Goal: Transaction & Acquisition: Purchase product/service

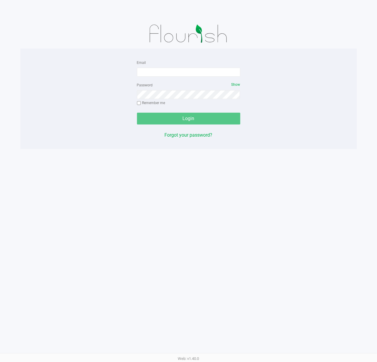
click at [166, 66] on div "Email" at bounding box center [188, 68] width 103 height 18
click at [167, 68] on input "Email" at bounding box center [188, 72] width 103 height 9
type input "[EMAIL_ADDRESS][DOMAIN_NAME]"
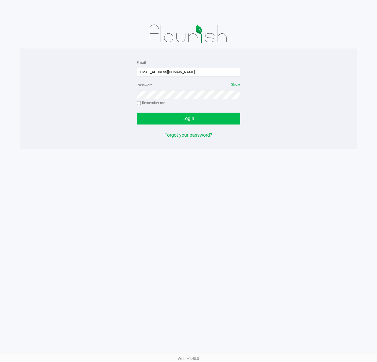
click at [208, 119] on button "Login" at bounding box center [188, 119] width 103 height 12
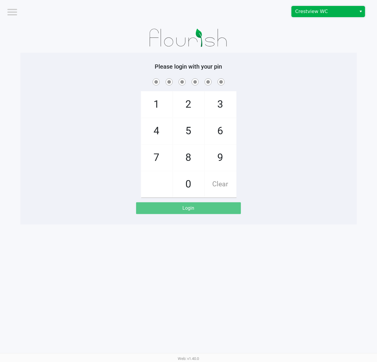
click at [349, 11] on span "Crestview WC" at bounding box center [325, 11] width 58 height 7
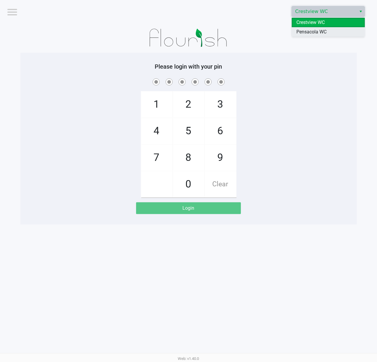
click at [306, 30] on span "Pensacola WC" at bounding box center [312, 31] width 30 height 7
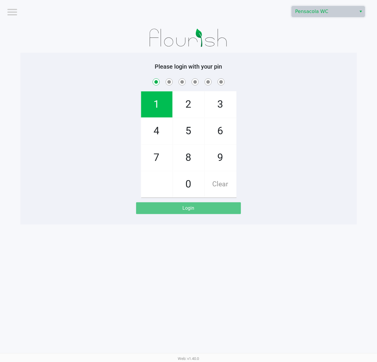
checkbox input "true"
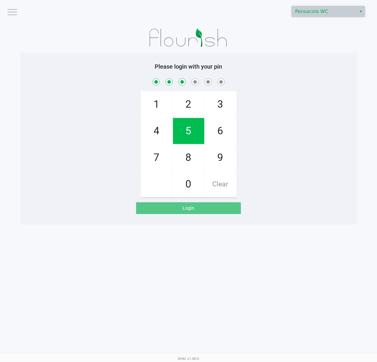
checkbox input "true"
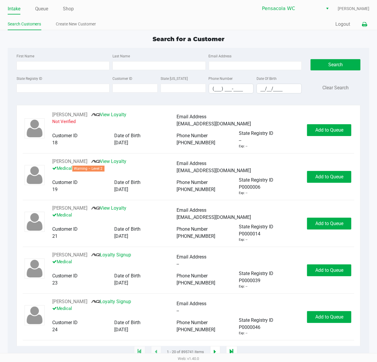
click at [366, 24] on icon at bounding box center [364, 24] width 5 height 4
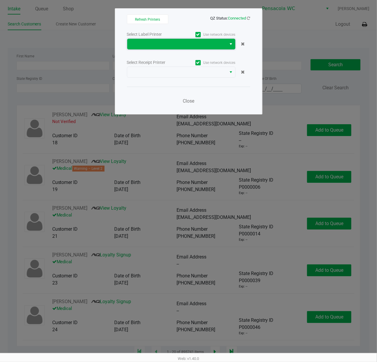
click at [146, 39] on span at bounding box center [177, 44] width 100 height 11
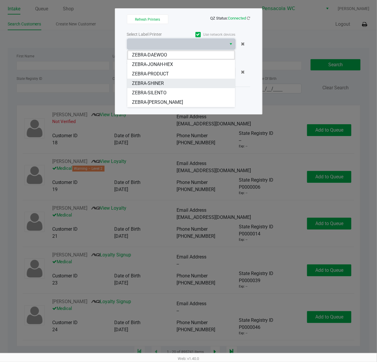
click at [168, 83] on li "ZEBRA-SHINER" at bounding box center [181, 83] width 108 height 9
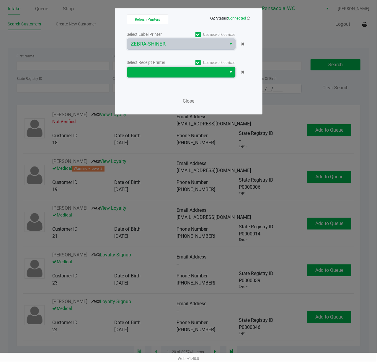
click at [176, 70] on span at bounding box center [177, 72] width 93 height 7
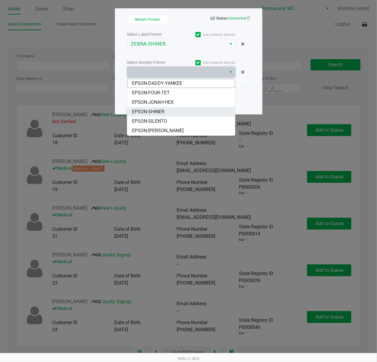
click at [169, 109] on li "EPSON-SHINER" at bounding box center [181, 111] width 108 height 9
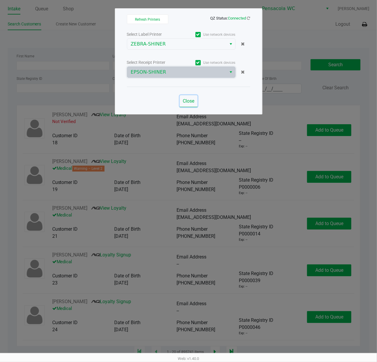
click at [191, 100] on span "Close" at bounding box center [189, 101] width 12 height 6
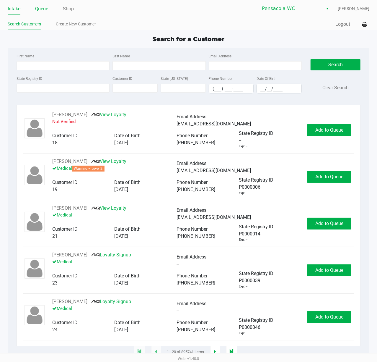
click at [44, 8] on link "Queue" at bounding box center [41, 9] width 13 height 8
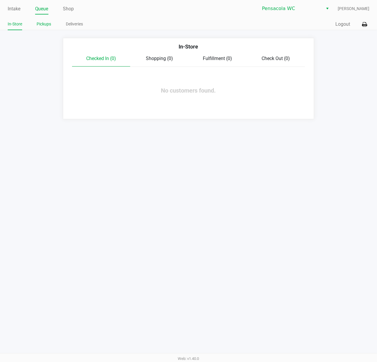
click at [47, 25] on link "Pickups" at bounding box center [44, 23] width 14 height 7
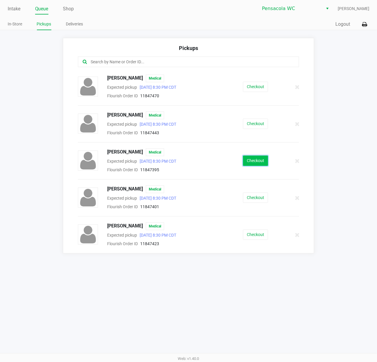
click at [253, 162] on button "Checkout" at bounding box center [255, 160] width 25 height 10
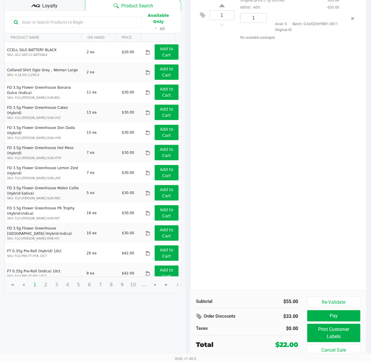
scroll to position [69, 0]
click at [337, 310] on button "Pay" at bounding box center [334, 315] width 53 height 11
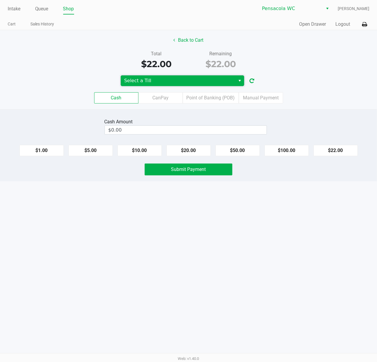
click at [175, 81] on span "Select a Till" at bounding box center [178, 80] width 108 height 7
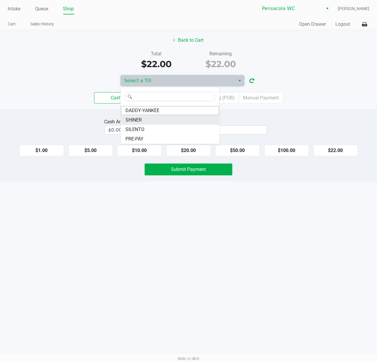
click at [145, 124] on li "SHINER" at bounding box center [170, 119] width 99 height 9
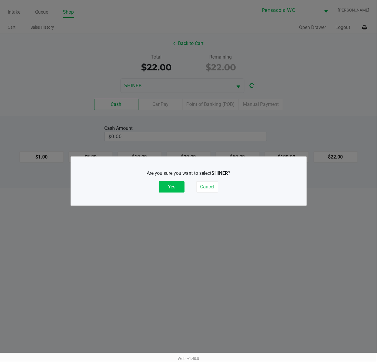
click at [173, 185] on button "Yes" at bounding box center [172, 186] width 26 height 11
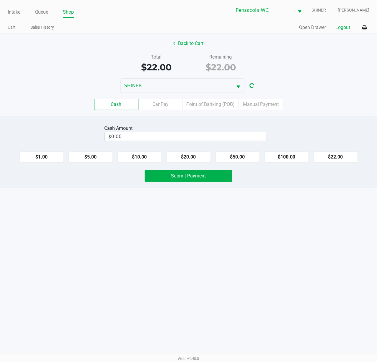
click at [340, 26] on button "Logout" at bounding box center [343, 27] width 15 height 7
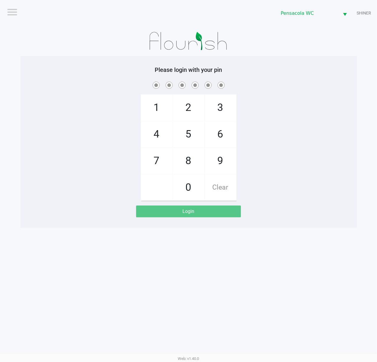
click at [157, 107] on span "1" at bounding box center [156, 108] width 31 height 26
checkbox input "true"
click at [191, 134] on span "5" at bounding box center [188, 134] width 31 height 26
checkbox input "true"
click at [186, 158] on span "8" at bounding box center [188, 161] width 31 height 26
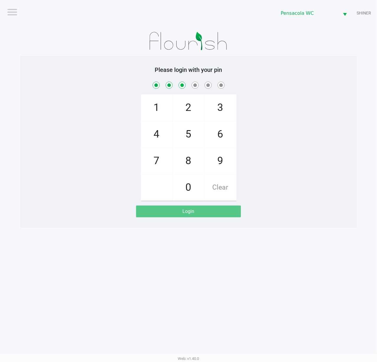
checkbox input "true"
click at [186, 135] on span "5" at bounding box center [188, 134] width 31 height 26
checkbox input "true"
click at [155, 164] on span "7" at bounding box center [156, 161] width 31 height 26
checkbox input "true"
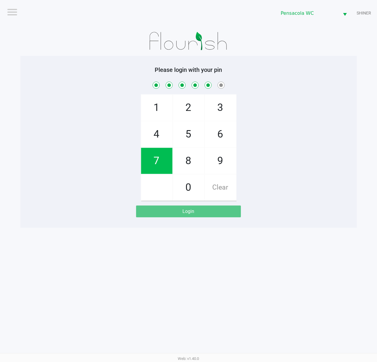
click at [157, 160] on span "7" at bounding box center [156, 161] width 31 height 26
checkbox input "true"
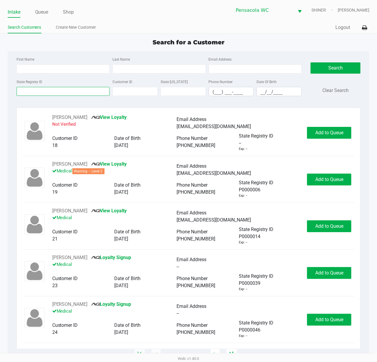
click at [62, 91] on input "State Registry ID" at bounding box center [63, 91] width 93 height 9
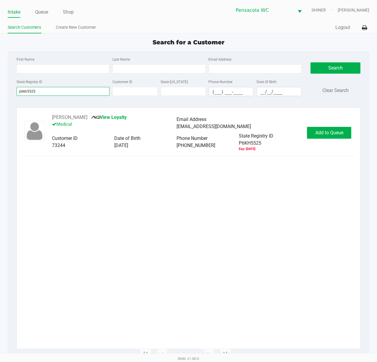
type input "p6kh5525"
click at [327, 134] on span "Add to Queue" at bounding box center [330, 133] width 28 height 6
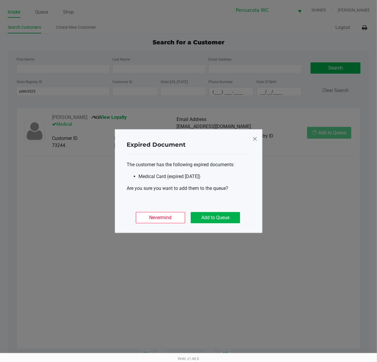
click at [221, 219] on button "Add to Queue" at bounding box center [215, 217] width 49 height 11
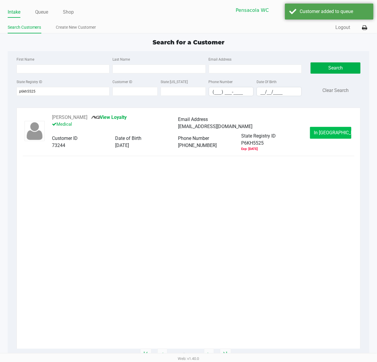
click at [336, 132] on span "In [GEOGRAPHIC_DATA]" at bounding box center [339, 133] width 50 height 6
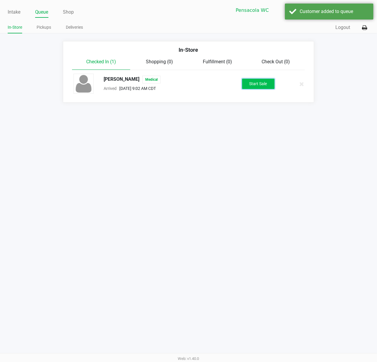
click at [264, 79] on button "Start Sale" at bounding box center [258, 84] width 33 height 10
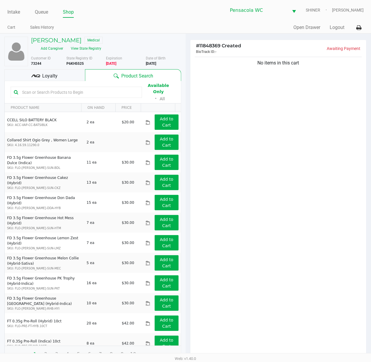
click at [97, 50] on button "View State Registry" at bounding box center [84, 48] width 35 height 9
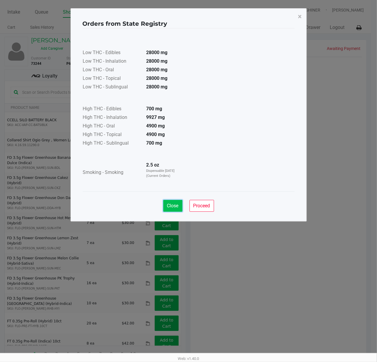
click at [168, 205] on span "Close" at bounding box center [173, 206] width 12 height 6
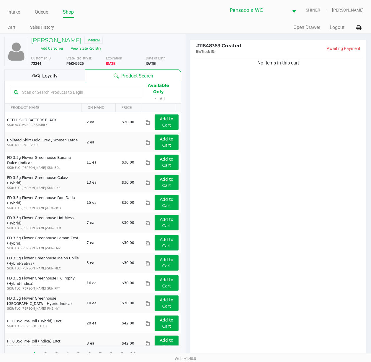
click at [70, 90] on input "text" at bounding box center [79, 92] width 119 height 9
click at [60, 37] on h5 "[PERSON_NAME]" at bounding box center [56, 40] width 51 height 7
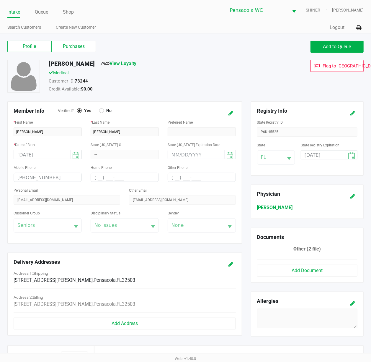
click at [329, 154] on div "[DATE]" at bounding box center [329, 154] width 57 height 9
click at [351, 112] on icon at bounding box center [353, 113] width 5 height 4
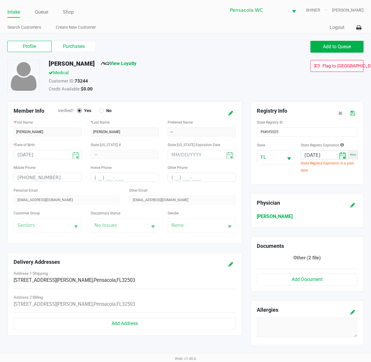
click at [82, 46] on label "Purchases" at bounding box center [74, 46] width 44 height 11
click at [0, 0] on 1 "Purchases" at bounding box center [0, 0] width 0 height 0
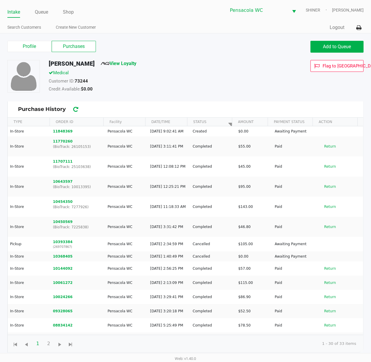
click at [79, 46] on label "Purchases" at bounding box center [74, 46] width 44 height 11
click at [0, 0] on 1 "Purchases" at bounding box center [0, 0] width 0 height 0
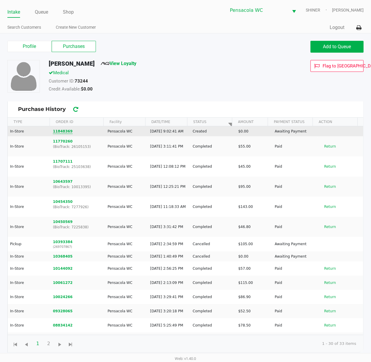
click at [64, 134] on button "11848369" at bounding box center [63, 131] width 20 height 5
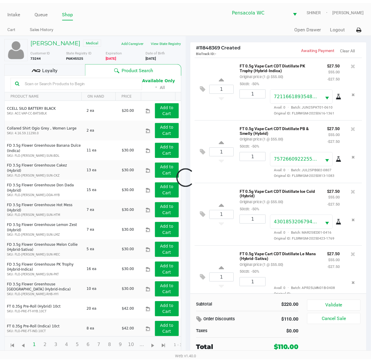
scroll to position [26, 0]
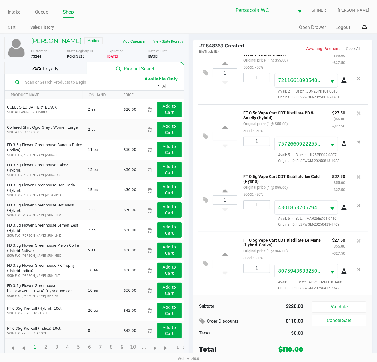
click at [353, 305] on button "Validate" at bounding box center [339, 306] width 54 height 11
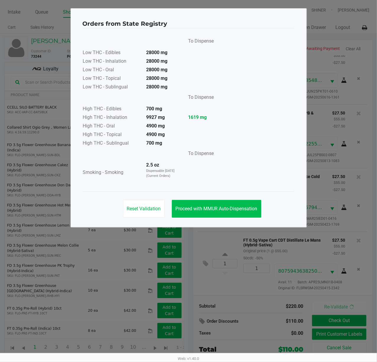
click at [241, 208] on span "Proceed with MMUR Auto-Dispensation" at bounding box center [217, 209] width 82 height 6
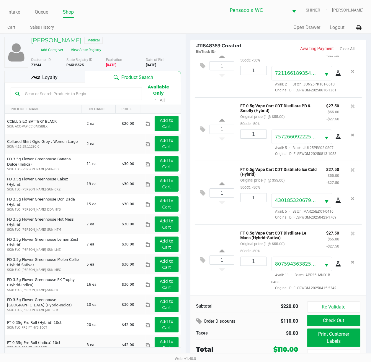
scroll to position [32, 0]
click at [343, 336] on button "Print Customer Labels" at bounding box center [334, 337] width 53 height 18
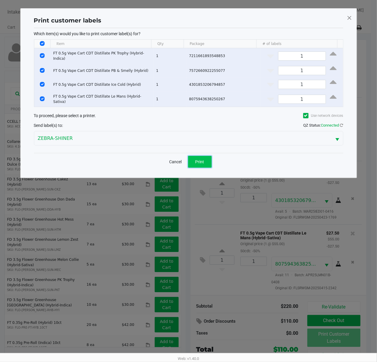
click at [209, 159] on button "Print" at bounding box center [200, 162] width 24 height 12
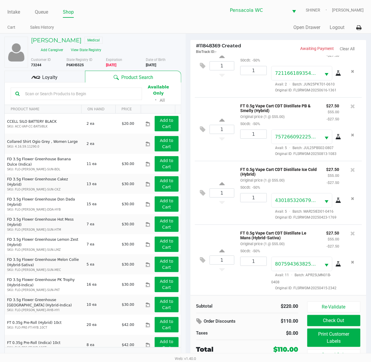
click at [62, 80] on div "Loyalty" at bounding box center [44, 77] width 81 height 12
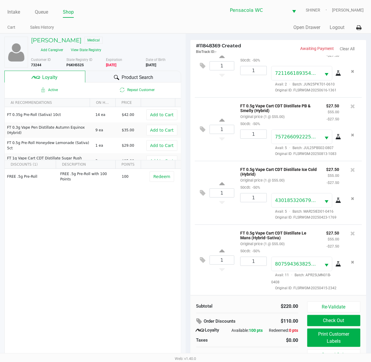
scroll to position [7, 0]
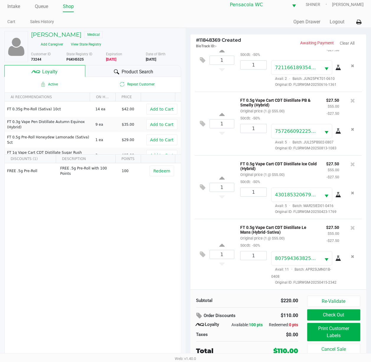
click at [348, 312] on button "Check Out" at bounding box center [334, 314] width 53 height 11
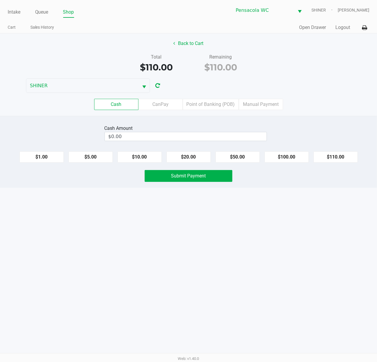
click at [194, 46] on button "Back to Cart" at bounding box center [189, 43] width 38 height 11
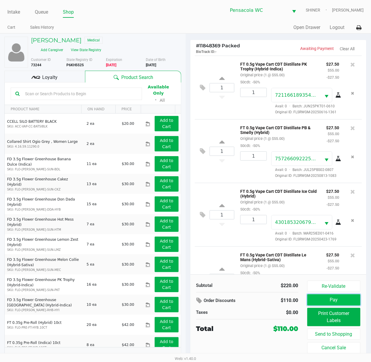
click at [345, 301] on button "Pay" at bounding box center [334, 299] width 53 height 11
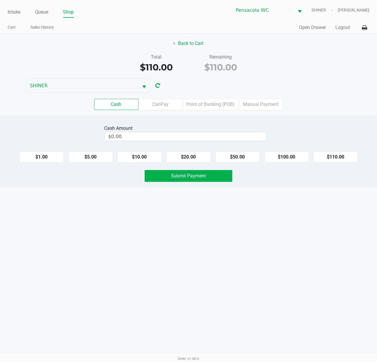
click at [285, 158] on button "$100.00" at bounding box center [287, 156] width 44 height 11
click at [199, 158] on button "$20.00" at bounding box center [189, 156] width 44 height 11
type input "$120.00"
click at [206, 177] on button "Submit Payment" at bounding box center [189, 176] width 88 height 12
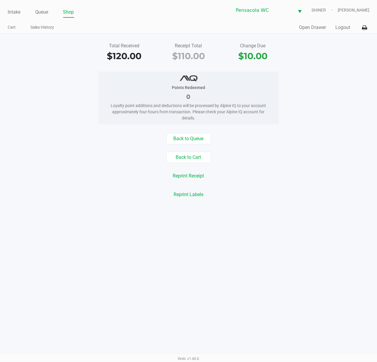
click at [46, 12] on link "Queue" at bounding box center [41, 12] width 13 height 8
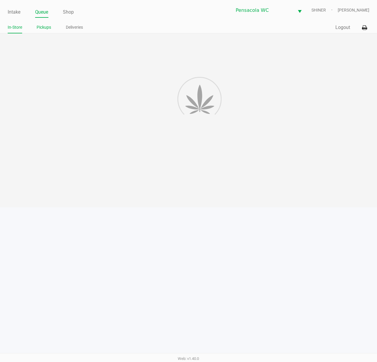
click at [49, 26] on link "Pickups" at bounding box center [44, 27] width 14 height 7
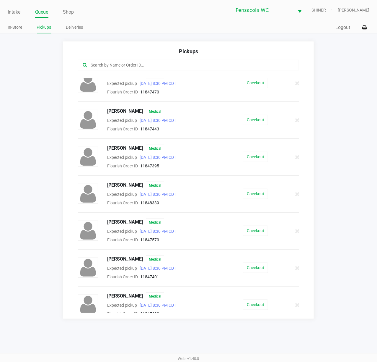
scroll to position [7, 0]
click at [147, 66] on input "text" at bounding box center [185, 65] width 191 height 7
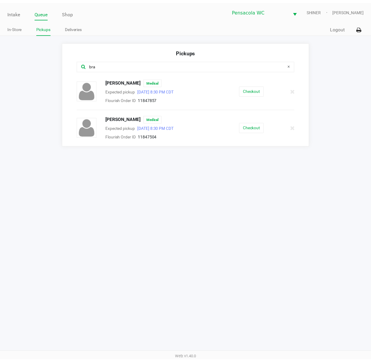
scroll to position [0, 0]
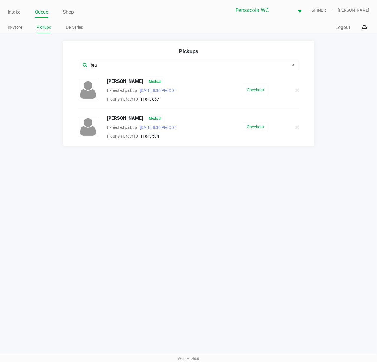
type input "bra"
click at [255, 92] on button "Checkout" at bounding box center [255, 90] width 25 height 10
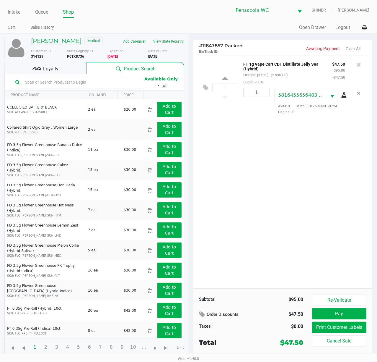
click at [55, 42] on h5 "[PERSON_NAME]" at bounding box center [56, 40] width 51 height 7
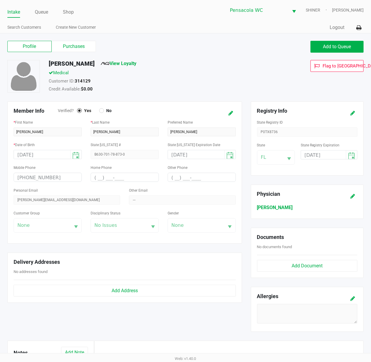
click at [353, 113] on icon at bounding box center [353, 113] width 5 height 4
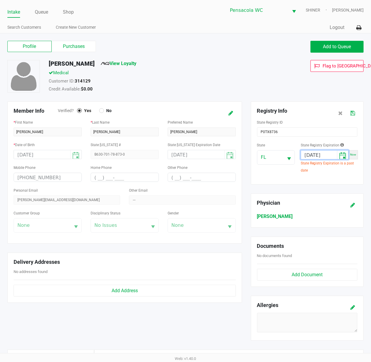
click at [326, 158] on input "[DATE]" at bounding box center [319, 154] width 36 height 9
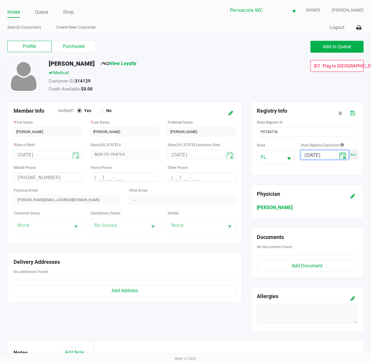
type input "[DATE]"
click at [354, 114] on icon at bounding box center [353, 113] width 5 height 4
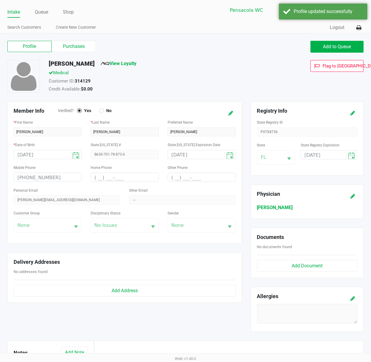
click at [83, 46] on label "Purchases" at bounding box center [74, 46] width 44 height 11
click at [0, 0] on 1 "Purchases" at bounding box center [0, 0] width 0 height 0
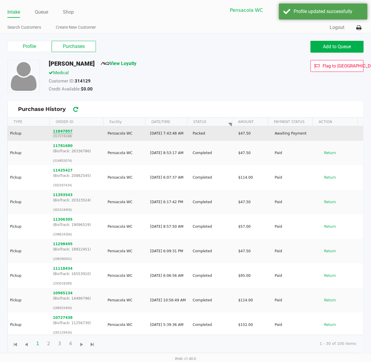
click at [63, 129] on button "11847857" at bounding box center [63, 131] width 20 height 5
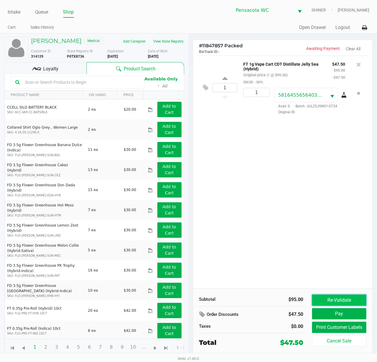
click at [351, 301] on button "Re-Validate" at bounding box center [339, 299] width 54 height 11
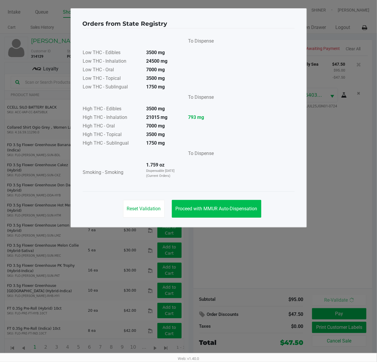
click at [242, 208] on span "Proceed with MMUR Auto-Dispensation" at bounding box center [217, 209] width 82 height 6
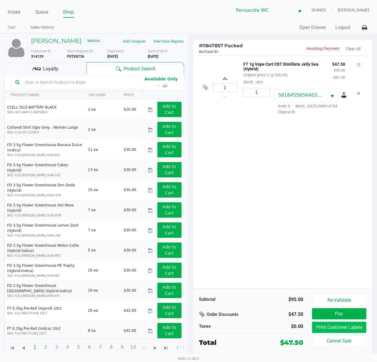
click at [353, 333] on button "Print Customer Labels" at bounding box center [339, 327] width 54 height 11
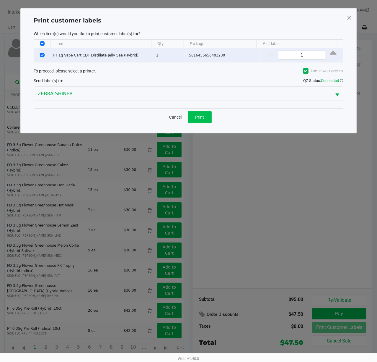
click at [200, 117] on span "Print" at bounding box center [200, 117] width 9 height 5
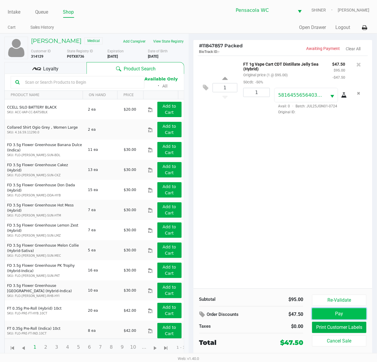
click at [354, 316] on button "Pay" at bounding box center [339, 313] width 54 height 11
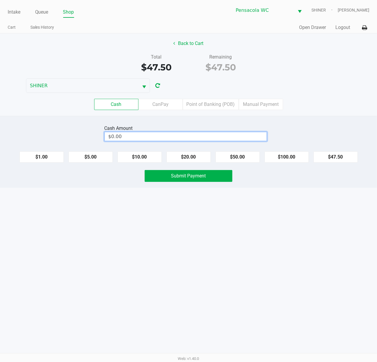
click at [235, 137] on input "$0.00" at bounding box center [186, 136] width 162 height 9
click at [207, 181] on button "Submit Payment" at bounding box center [189, 176] width 88 height 12
type input "$50.50"
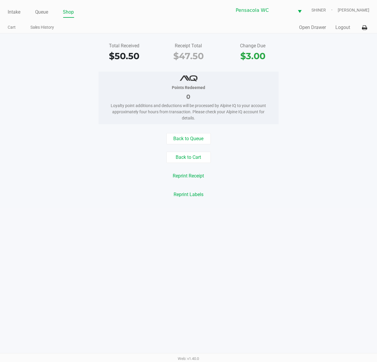
click at [14, 12] on link "Intake" at bounding box center [14, 12] width 13 height 8
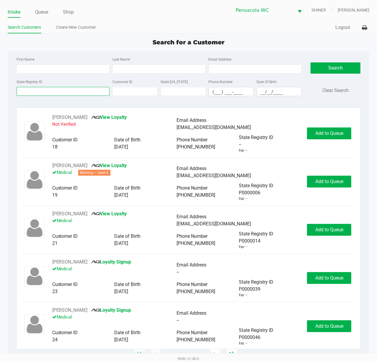
click at [64, 91] on input "State Registry ID" at bounding box center [63, 91] width 93 height 9
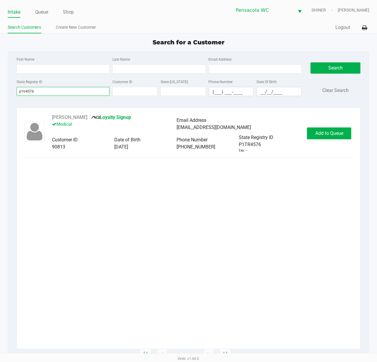
type input "p1tr4576"
click at [336, 135] on span "Add to Queue" at bounding box center [330, 133] width 28 height 6
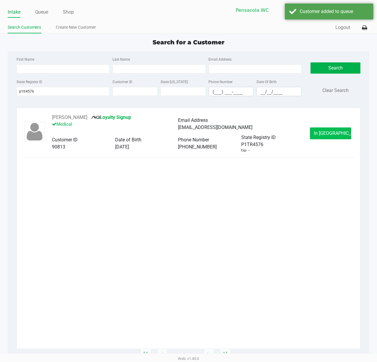
click at [341, 133] on button "In [GEOGRAPHIC_DATA]" at bounding box center [330, 133] width 41 height 12
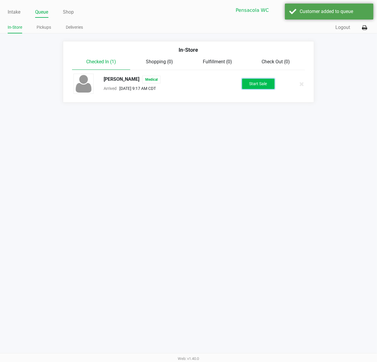
click at [261, 83] on button "Start Sale" at bounding box center [258, 84] width 33 height 10
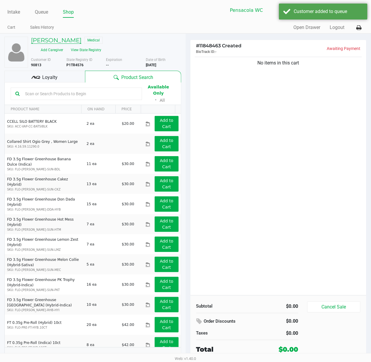
click at [69, 40] on h5 "[PERSON_NAME]" at bounding box center [56, 40] width 51 height 7
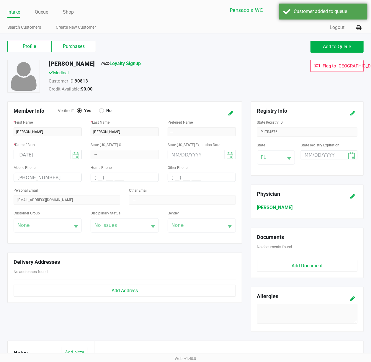
click at [351, 112] on icon at bounding box center [353, 113] width 5 height 4
click at [308, 155] on input at bounding box center [319, 154] width 36 height 9
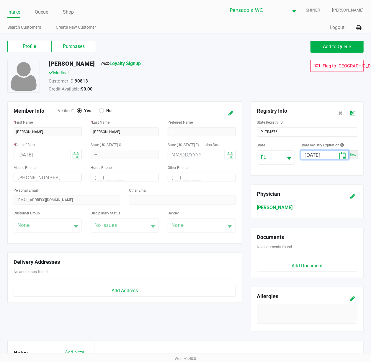
type input "[DATE]"
click at [353, 113] on icon at bounding box center [353, 113] width 5 height 4
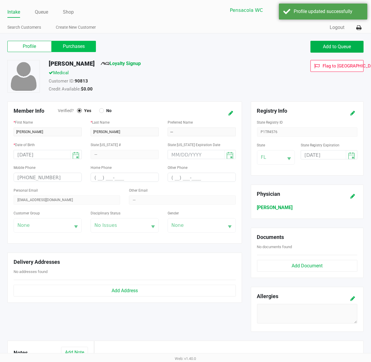
click at [77, 49] on label "Purchases" at bounding box center [74, 46] width 44 height 11
click at [0, 0] on 1 "Purchases" at bounding box center [0, 0] width 0 height 0
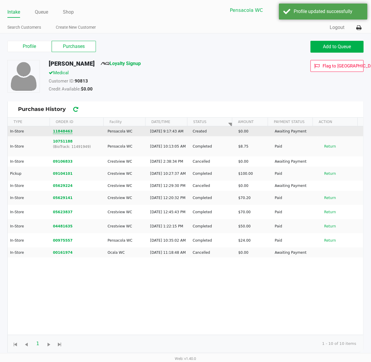
click at [59, 134] on button "11848463" at bounding box center [63, 131] width 20 height 5
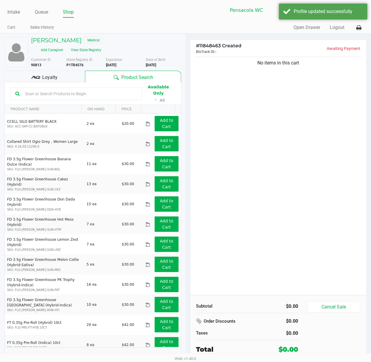
click at [89, 51] on button "View State Registry" at bounding box center [84, 49] width 35 height 9
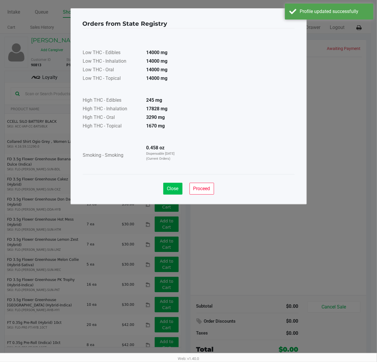
click at [171, 189] on span "Close" at bounding box center [173, 189] width 12 height 6
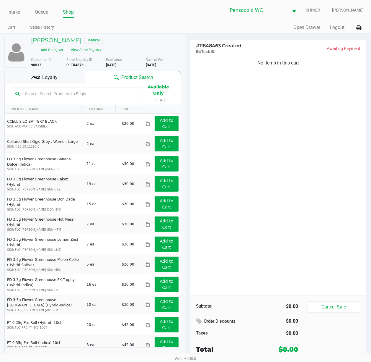
click at [93, 93] on input "text" at bounding box center [80, 93] width 115 height 9
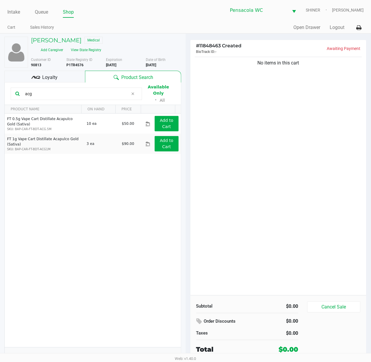
type input "acg"
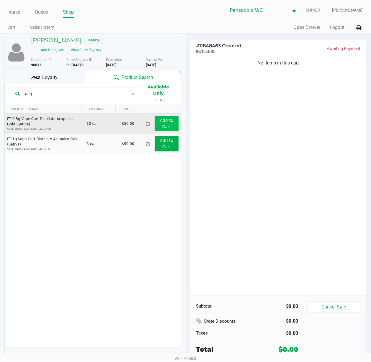
click at [161, 123] on app-button-loader "Add to Cart" at bounding box center [167, 123] width 14 height 11
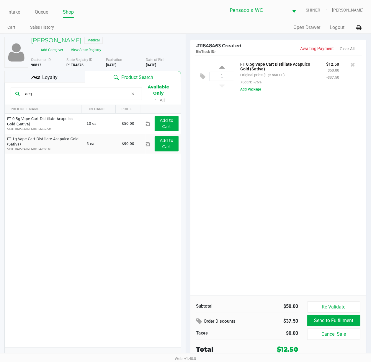
click at [314, 199] on div "1 FT 0.5g Vape Cart Distillate Acapulco Gold (Sativa) Original price (1 @ $50.0…" at bounding box center [279, 175] width 176 height 239
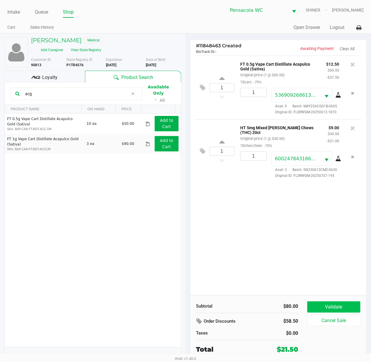
click at [347, 304] on button "Validate" at bounding box center [334, 306] width 53 height 11
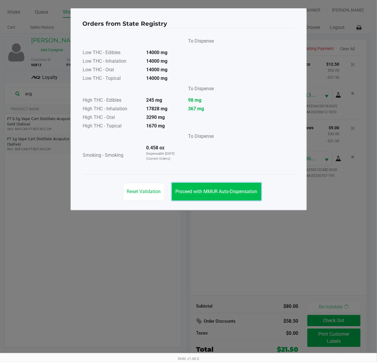
click at [247, 194] on span "Proceed with MMUR Auto-Dispensation" at bounding box center [217, 192] width 82 height 6
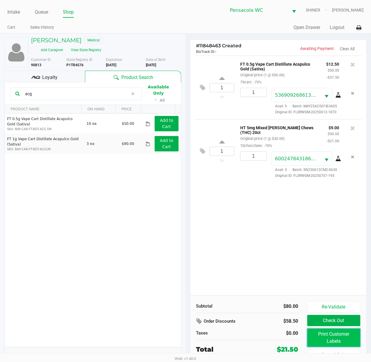
click at [335, 341] on button "Print Customer Labels" at bounding box center [334, 337] width 53 height 18
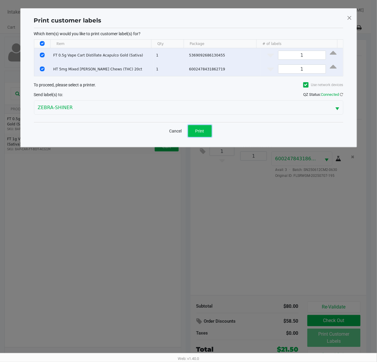
click at [200, 131] on span "Print" at bounding box center [200, 131] width 9 height 5
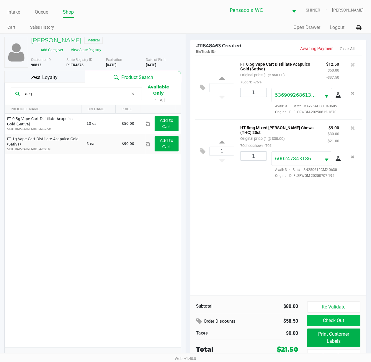
click at [347, 320] on button "Check Out" at bounding box center [334, 320] width 53 height 11
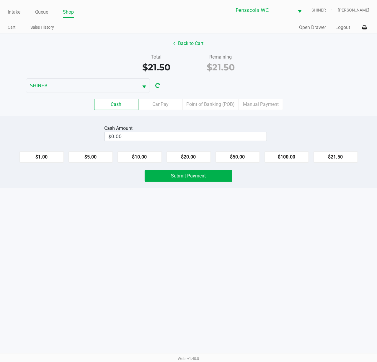
click at [342, 161] on button "$21.50" at bounding box center [336, 156] width 44 height 11
type input "$21.50"
click at [217, 181] on button "Submit Payment" at bounding box center [189, 176] width 88 height 12
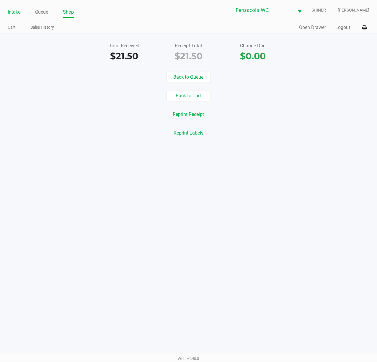
click at [13, 12] on link "Intake" at bounding box center [14, 12] width 13 height 8
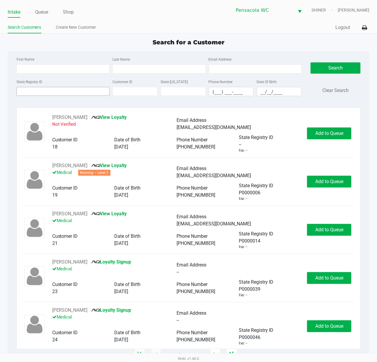
click at [52, 90] on input "State Registry ID" at bounding box center [63, 91] width 93 height 9
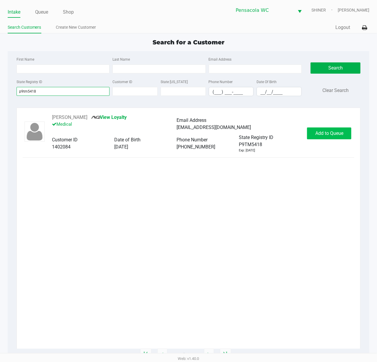
type input "p9tm5418"
click at [335, 133] on span "Add to Queue" at bounding box center [330, 133] width 28 height 6
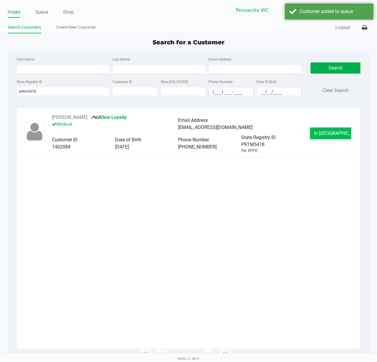
click at [335, 132] on span "In [GEOGRAPHIC_DATA]" at bounding box center [339, 133] width 50 height 6
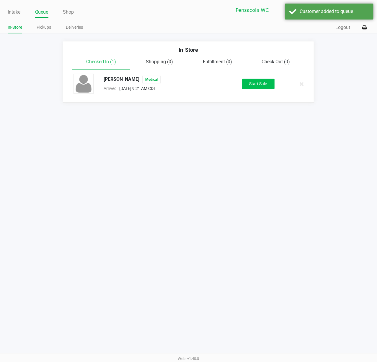
click at [259, 82] on button "Start Sale" at bounding box center [258, 84] width 33 height 10
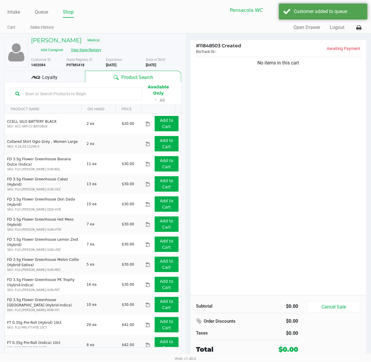
click at [92, 50] on button "View State Registry" at bounding box center [84, 49] width 35 height 9
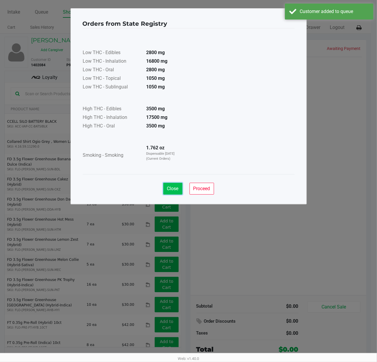
click at [172, 188] on span "Close" at bounding box center [173, 189] width 12 height 6
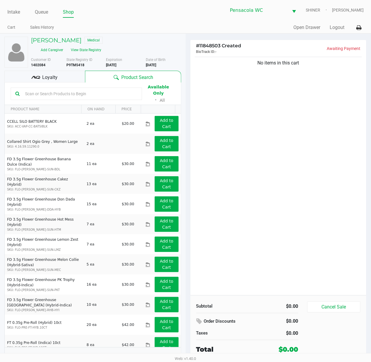
click at [326, 206] on div "No items in this cart" at bounding box center [279, 175] width 176 height 239
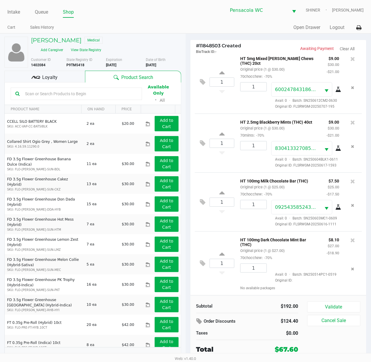
scroll to position [202, 0]
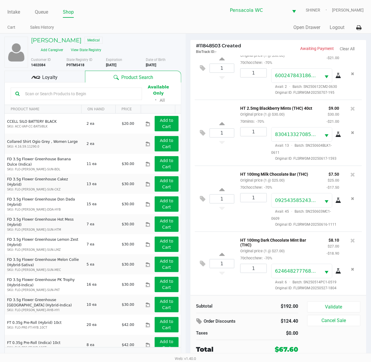
click at [66, 74] on div "Loyalty" at bounding box center [44, 77] width 81 height 12
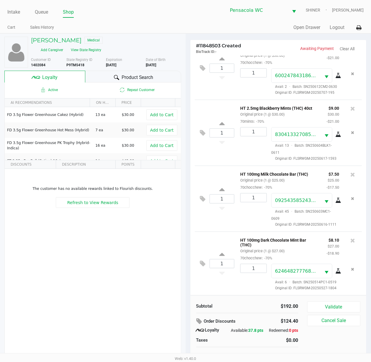
scroll to position [7, 0]
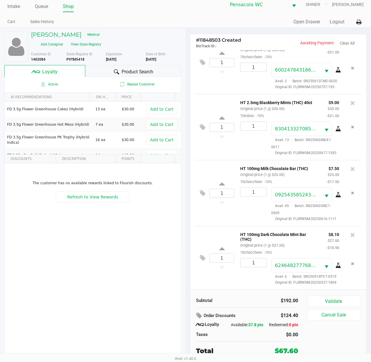
click at [145, 71] on span "Product Search" at bounding box center [138, 71] width 32 height 7
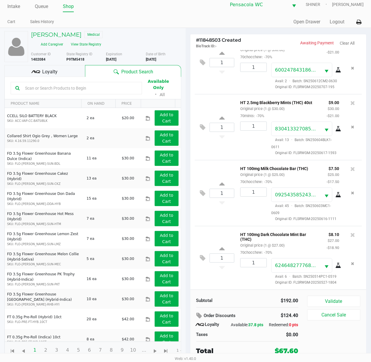
click at [342, 296] on button "Validate" at bounding box center [334, 301] width 53 height 11
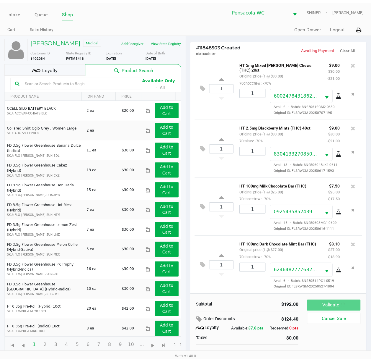
scroll to position [207, 0]
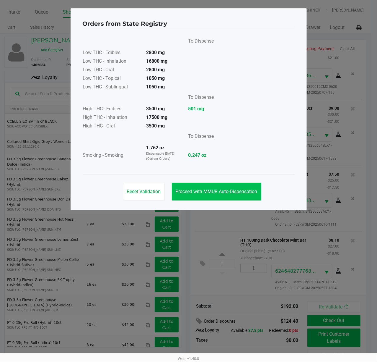
click at [251, 192] on span "Proceed with MMUR Auto-Dispensation" at bounding box center [217, 192] width 82 height 6
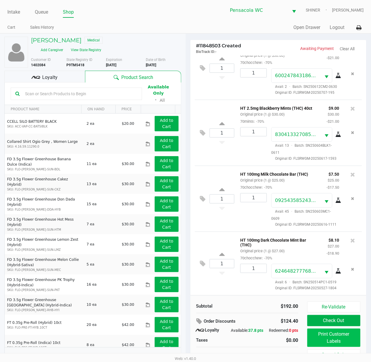
click at [345, 342] on button "Print Customer Labels" at bounding box center [334, 337] width 53 height 18
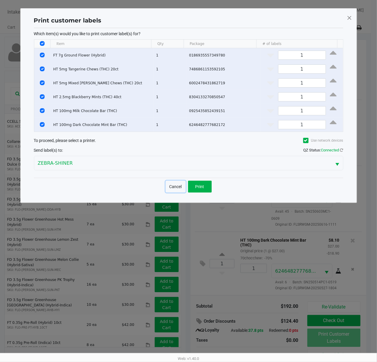
click at [174, 187] on button "Cancel" at bounding box center [176, 187] width 20 height 12
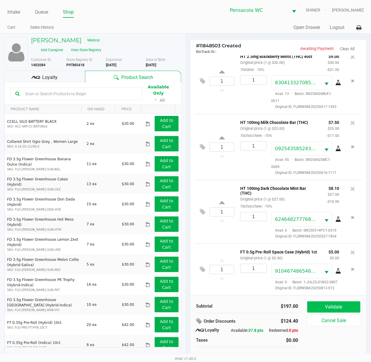
click at [347, 309] on button "Validate" at bounding box center [334, 306] width 53 height 11
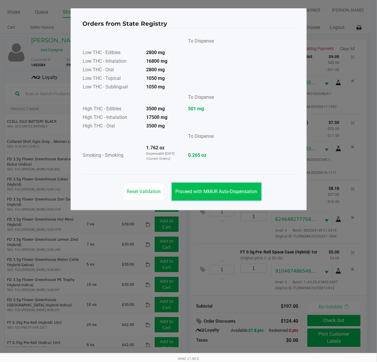
click at [249, 193] on span "Proceed with MMUR Auto-Dispensation" at bounding box center [217, 192] width 82 height 6
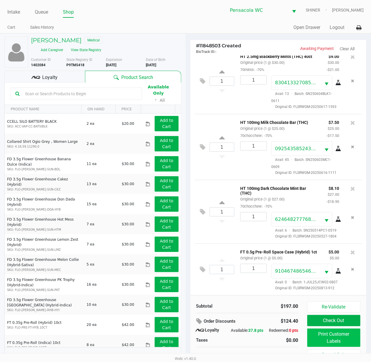
click at [348, 338] on button "Print Customer Labels" at bounding box center [334, 337] width 53 height 18
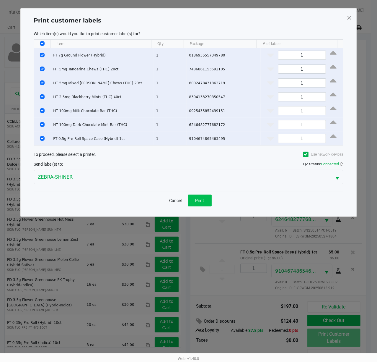
click at [202, 204] on button "Print" at bounding box center [200, 200] width 24 height 12
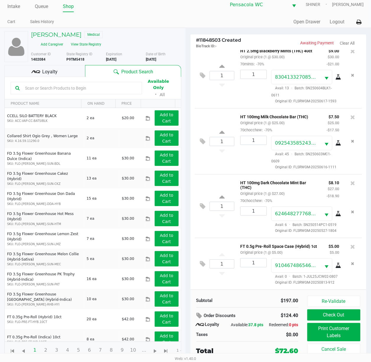
scroll to position [6, 0]
click at [349, 312] on button "Check Out" at bounding box center [334, 314] width 53 height 11
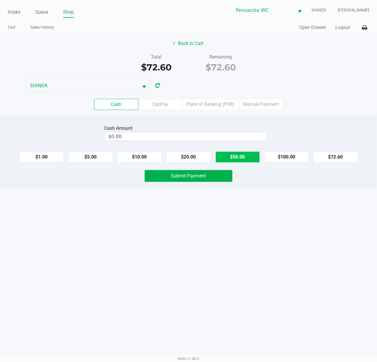
click at [249, 161] on button "$50.00" at bounding box center [238, 156] width 44 height 11
click at [195, 157] on button "$20.00" at bounding box center [189, 156] width 44 height 11
click at [145, 159] on button "$10.00" at bounding box center [140, 156] width 44 height 11
click at [268, 140] on button "Clear" at bounding box center [267, 136] width 18 height 9
click at [345, 159] on button "$72.60" at bounding box center [336, 156] width 44 height 11
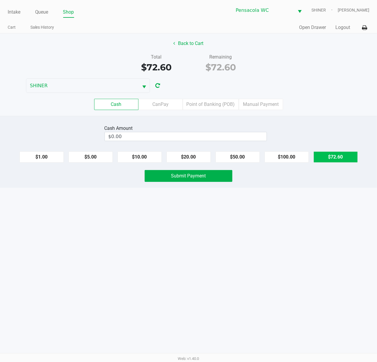
type input "$72.60"
click at [356, 160] on button "$72.60" at bounding box center [336, 156] width 44 height 11
click at [218, 180] on button "Submit Payment" at bounding box center [189, 176] width 88 height 12
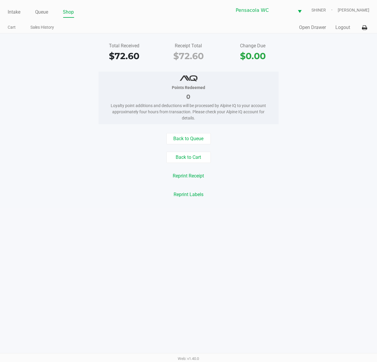
click at [312, 146] on div "Back to Queue Back to Cart Reprint Receipt Reprint Labels" at bounding box center [189, 166] width 386 height 67
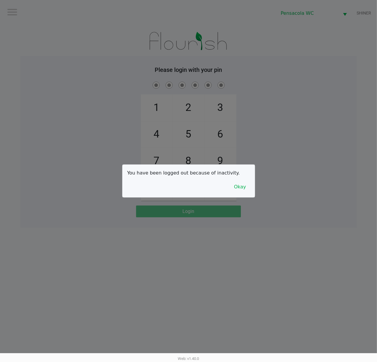
click at [239, 187] on button "Okay" at bounding box center [241, 186] width 20 height 11
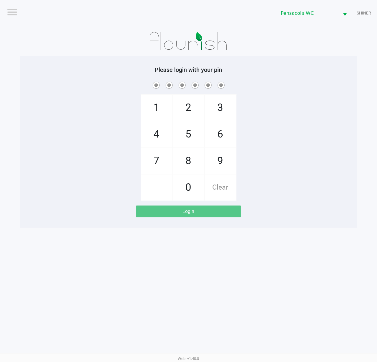
click at [157, 102] on span "1" at bounding box center [156, 108] width 31 height 26
checkbox input "true"
click at [185, 129] on span "5" at bounding box center [188, 134] width 31 height 26
checkbox input "true"
click at [194, 155] on span "8" at bounding box center [188, 161] width 31 height 26
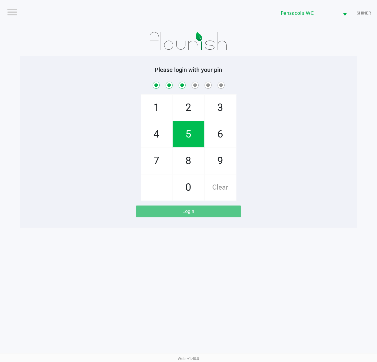
checkbox input "true"
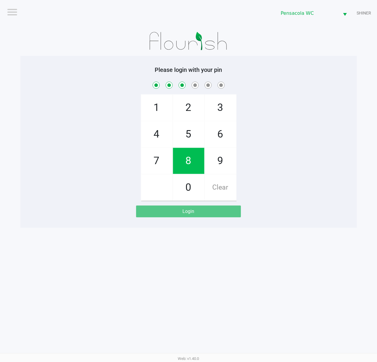
click at [188, 139] on span "5" at bounding box center [188, 134] width 31 height 26
checkbox input "true"
click at [161, 165] on span "7" at bounding box center [156, 161] width 31 height 26
checkbox input "true"
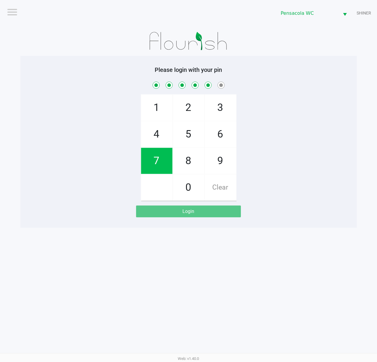
click at [158, 163] on span "7" at bounding box center [156, 161] width 31 height 26
checkbox input "true"
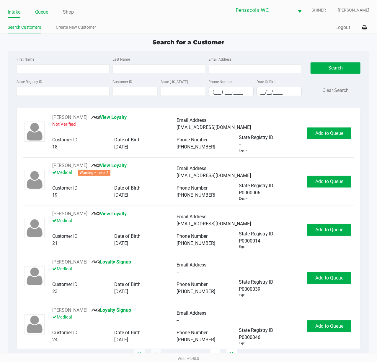
click at [43, 10] on link "Queue" at bounding box center [41, 12] width 13 height 8
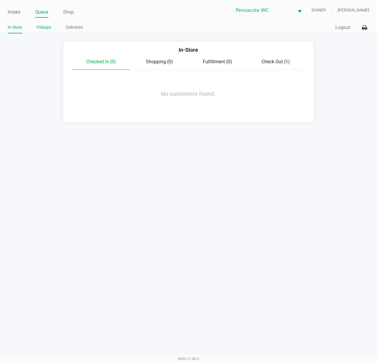
click at [47, 26] on link "Pickups" at bounding box center [44, 27] width 14 height 7
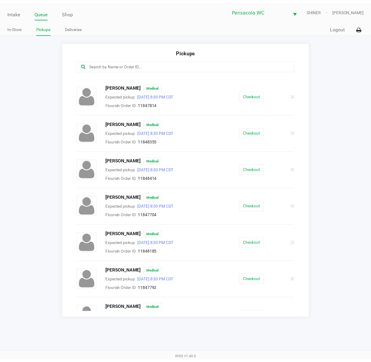
scroll to position [362, 0]
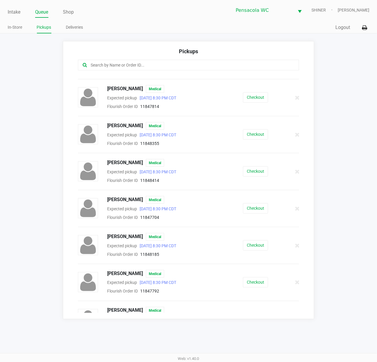
click at [261, 287] on button "Checkout" at bounding box center [255, 282] width 25 height 10
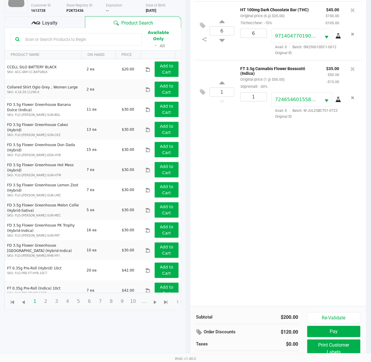
scroll to position [72, 0]
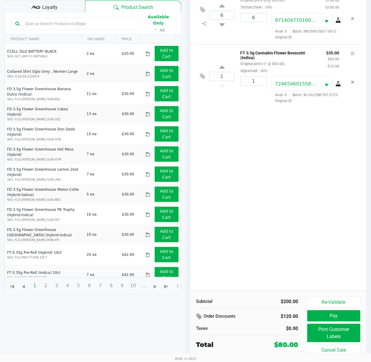
click at [345, 301] on button "Re-Validate" at bounding box center [334, 301] width 53 height 11
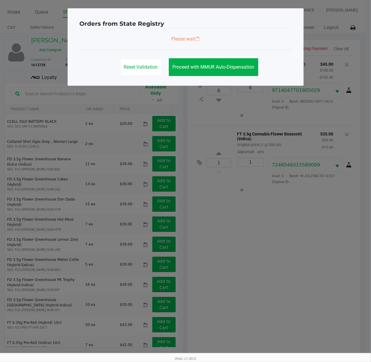
scroll to position [0, 0]
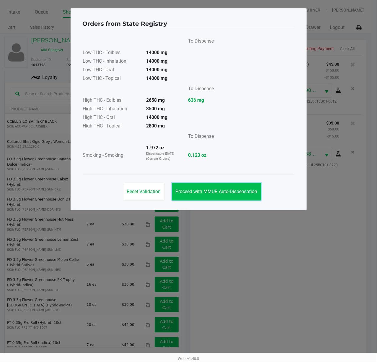
click at [246, 194] on span "Proceed with MMUR Auto-Dispensation" at bounding box center [217, 192] width 82 height 6
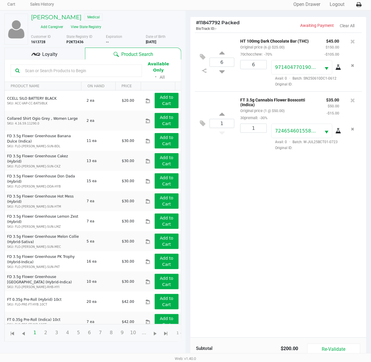
scroll to position [72, 0]
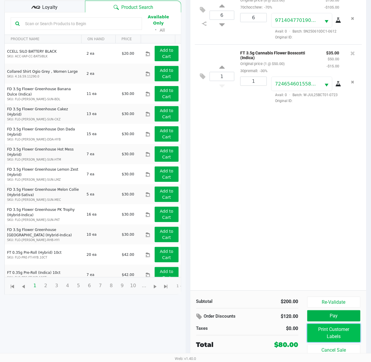
click at [347, 332] on button "Print Customer Labels" at bounding box center [334, 333] width 53 height 18
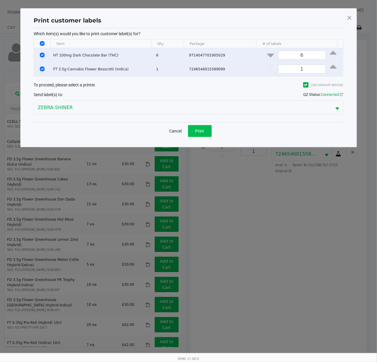
click at [207, 127] on button "Print" at bounding box center [200, 131] width 24 height 12
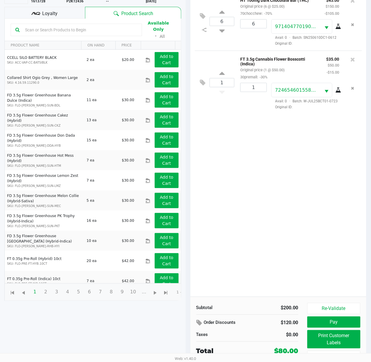
scroll to position [72, 0]
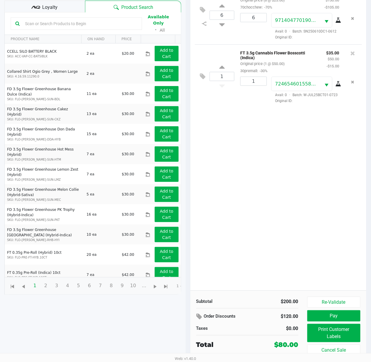
click at [57, 6] on span "Loyalty" at bounding box center [49, 7] width 15 height 7
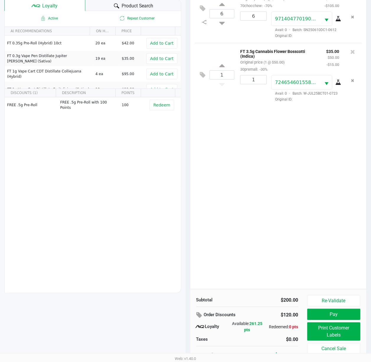
scroll to position [77, 0]
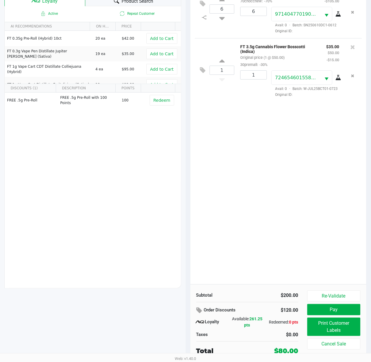
click at [349, 311] on button "Pay" at bounding box center [334, 309] width 53 height 11
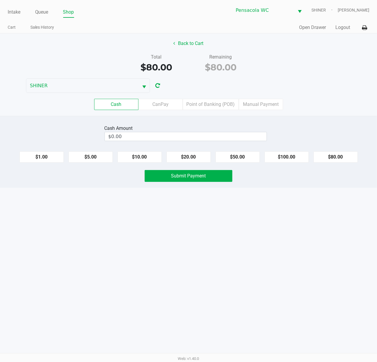
click at [345, 159] on button "$80.00" at bounding box center [336, 156] width 44 height 11
type input "$80.00"
click at [212, 174] on button "Submit Payment" at bounding box center [189, 176] width 88 height 12
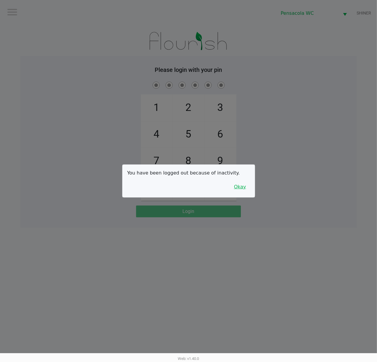
click at [245, 187] on button "Okay" at bounding box center [241, 186] width 20 height 11
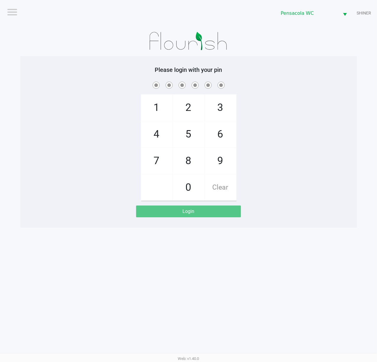
click at [161, 103] on span "1" at bounding box center [156, 108] width 31 height 26
checkbox input "true"
click at [188, 136] on span "5" at bounding box center [188, 134] width 31 height 26
checkbox input "true"
click at [193, 160] on span "8" at bounding box center [188, 161] width 31 height 26
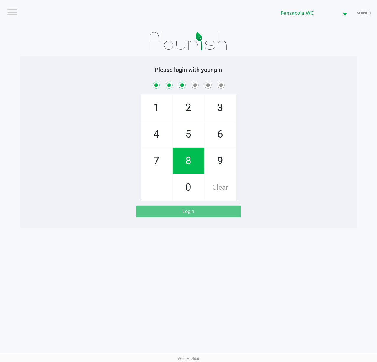
checkbox input "true"
click at [185, 135] on span "5" at bounding box center [188, 134] width 31 height 26
checkbox input "true"
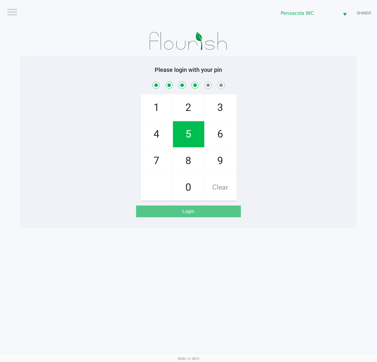
click at [157, 165] on span "7" at bounding box center [156, 161] width 31 height 26
checkbox input "true"
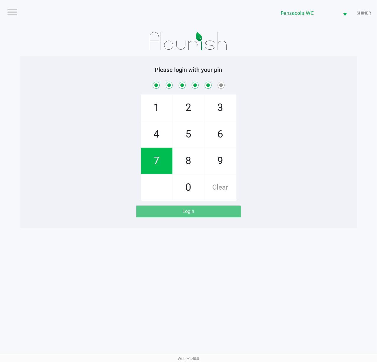
click at [156, 171] on span "7" at bounding box center [156, 161] width 31 height 26
checkbox input "true"
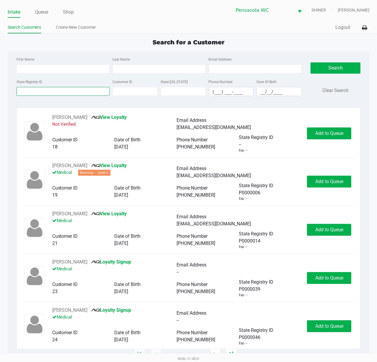
click at [76, 92] on input "State Registry ID" at bounding box center [63, 91] width 93 height 9
click at [67, 90] on input "State Registry ID" at bounding box center [63, 91] width 93 height 9
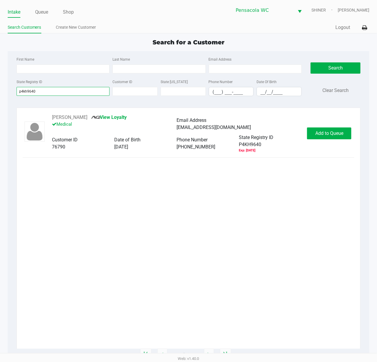
type input "p4kh9640"
click at [341, 137] on button "Add to Queue" at bounding box center [329, 133] width 44 height 12
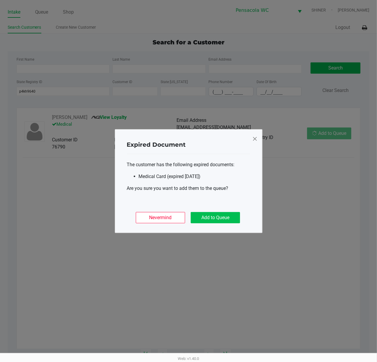
click at [224, 217] on button "Add to Queue" at bounding box center [215, 217] width 49 height 11
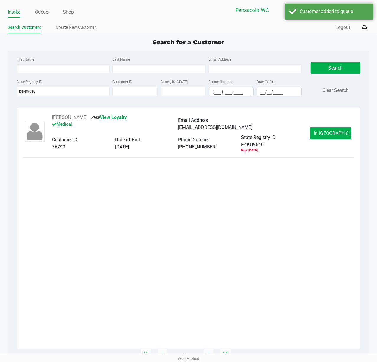
click at [339, 130] on button "In [GEOGRAPHIC_DATA]" at bounding box center [330, 133] width 41 height 12
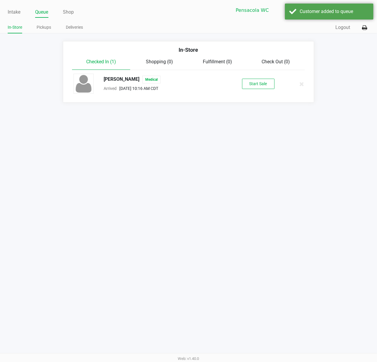
click at [269, 83] on button "Start Sale" at bounding box center [258, 84] width 33 height 10
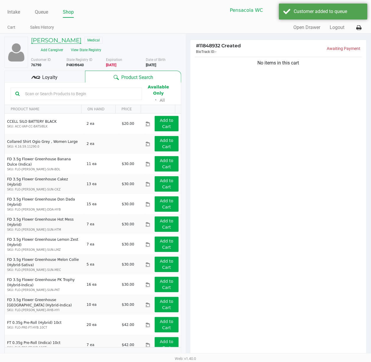
click at [63, 38] on h5 "[PERSON_NAME]" at bounding box center [56, 40] width 51 height 7
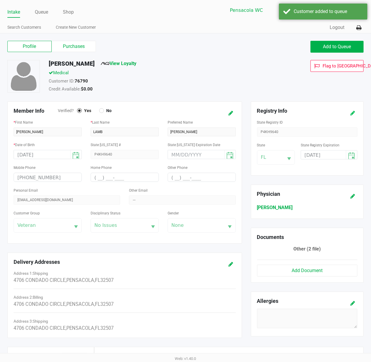
click at [353, 113] on icon at bounding box center [353, 113] width 5 height 4
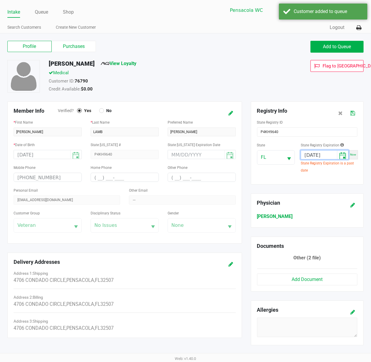
click at [328, 158] on input "[DATE]" at bounding box center [319, 154] width 36 height 9
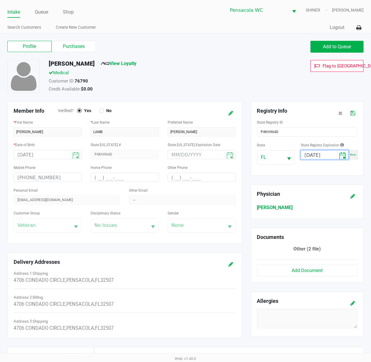
type input "[DATE]"
click at [353, 113] on icon at bounding box center [353, 113] width 5 height 4
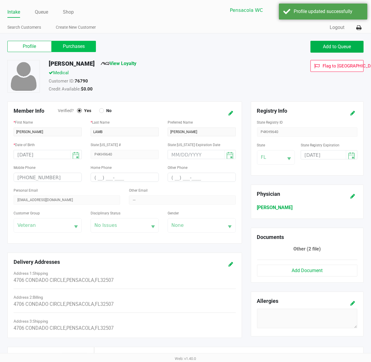
click at [83, 47] on label "Purchases" at bounding box center [74, 46] width 44 height 11
click at [0, 0] on 1 "Purchases" at bounding box center [0, 0] width 0 height 0
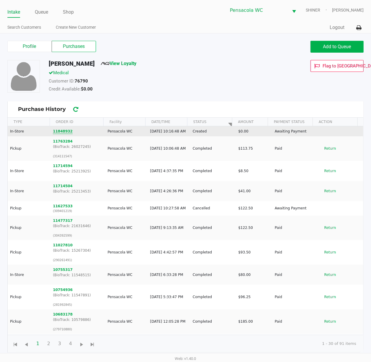
click at [59, 134] on button "11848932" at bounding box center [63, 131] width 20 height 5
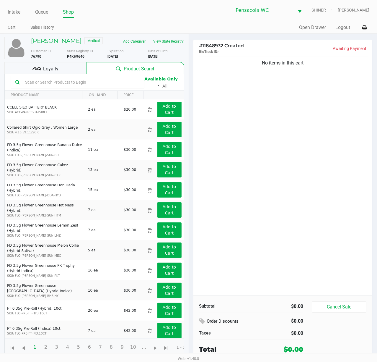
click at [172, 42] on button "View State Registry" at bounding box center [167, 41] width 35 height 9
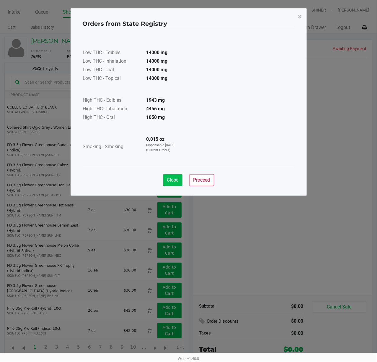
click at [173, 180] on span "Close" at bounding box center [173, 180] width 12 height 6
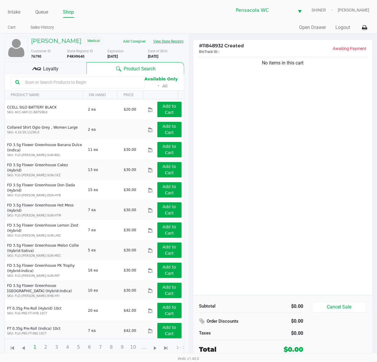
click at [174, 42] on button "View State Registry" at bounding box center [167, 41] width 35 height 9
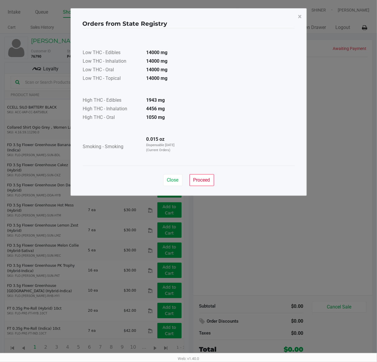
click at [300, 17] on span "×" at bounding box center [300, 16] width 4 height 8
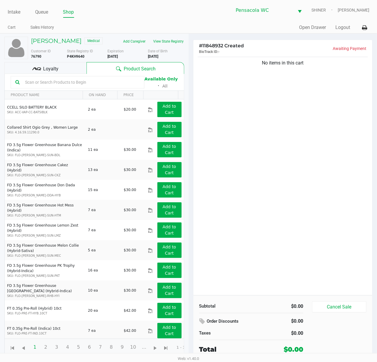
click at [89, 84] on input "text" at bounding box center [81, 82] width 117 height 9
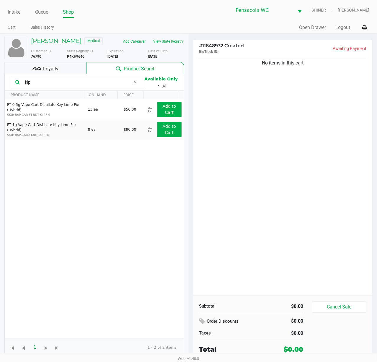
type input "klp"
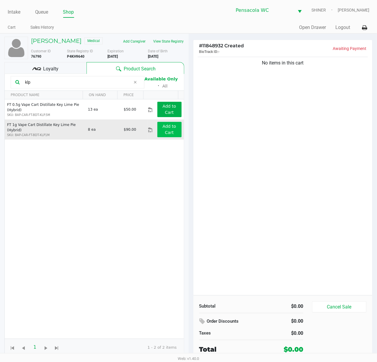
click at [163, 132] on app-button-loader "Add to Cart" at bounding box center [170, 129] width 14 height 11
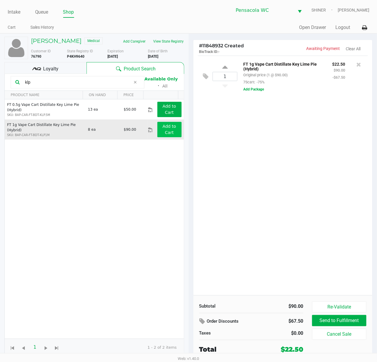
click at [226, 70] on icon at bounding box center [225, 67] width 5 height 7
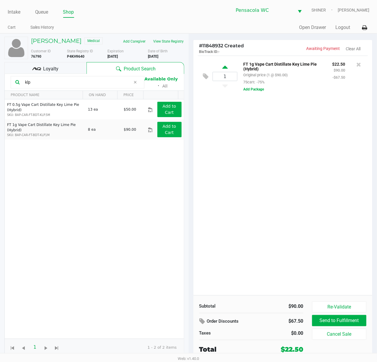
type input "2"
click at [88, 84] on input "klp" at bounding box center [77, 82] width 108 height 9
type input "k"
type input "acg"
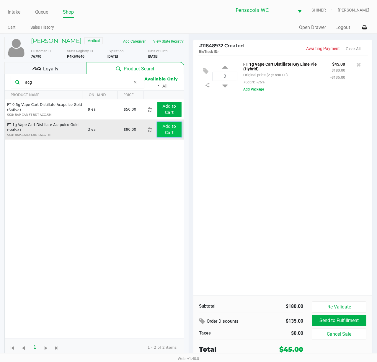
click at [168, 135] on button "Add to Cart" at bounding box center [170, 129] width 24 height 15
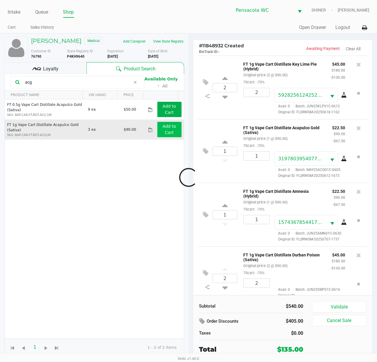
scroll to position [47, 0]
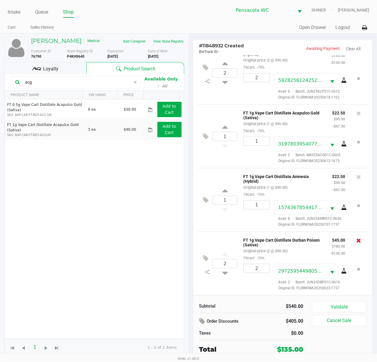
click at [357, 237] on icon at bounding box center [359, 240] width 5 height 6
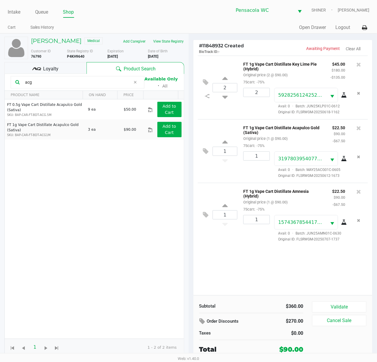
scroll to position [0, 0]
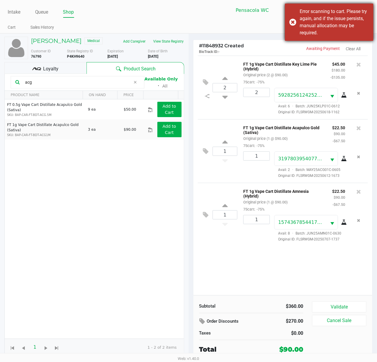
click at [294, 23] on div "Error scanning to cart. Please try again, and if the issue persists, manual all…" at bounding box center [329, 22] width 89 height 37
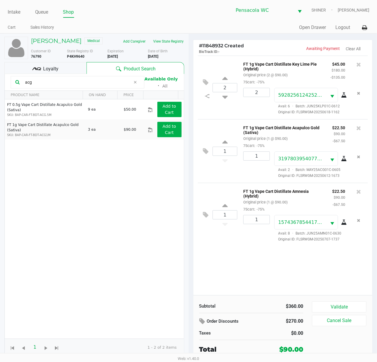
click at [169, 42] on button "View State Registry" at bounding box center [167, 41] width 35 height 9
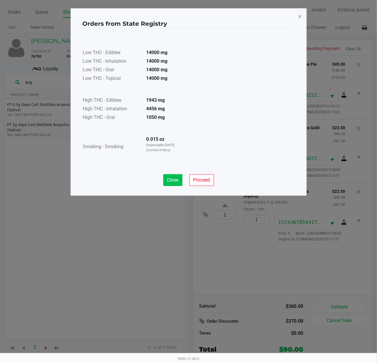
click at [174, 182] on span "Close" at bounding box center [173, 180] width 12 height 6
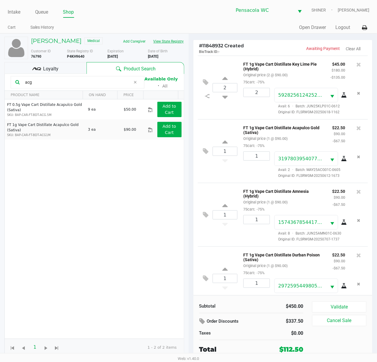
scroll to position [47, 0]
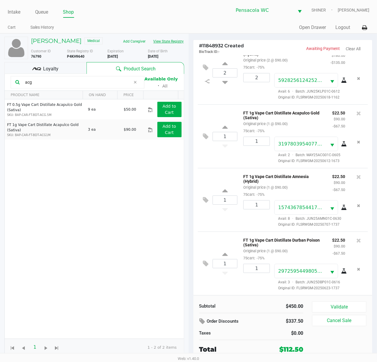
click at [150, 37] on button "View State Registry" at bounding box center [167, 41] width 35 height 9
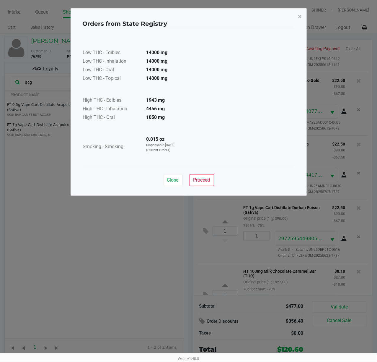
scroll to position [119, 0]
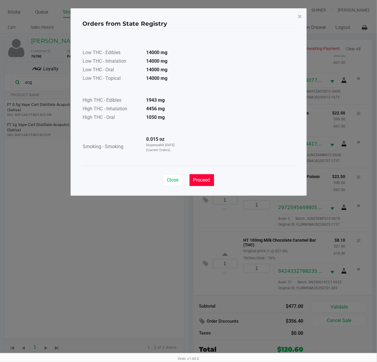
click at [212, 181] on button "Proceed" at bounding box center [202, 180] width 25 height 12
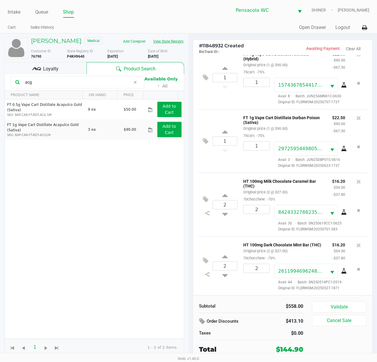
scroll to position [189, 0]
click at [351, 304] on button "Validate" at bounding box center [339, 306] width 54 height 11
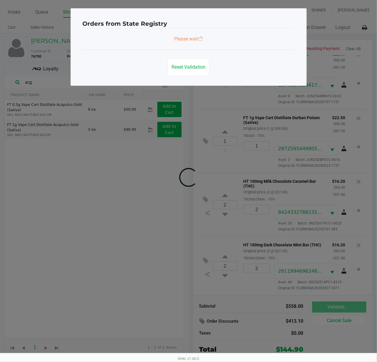
scroll to position [191, 0]
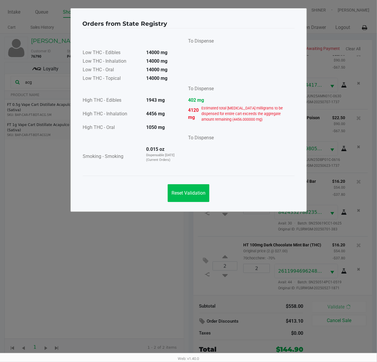
click at [199, 195] on span "Reset Validation" at bounding box center [189, 193] width 34 height 6
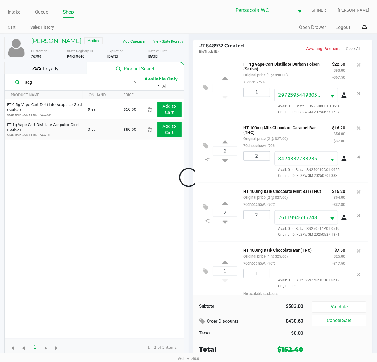
scroll to position [257, 0]
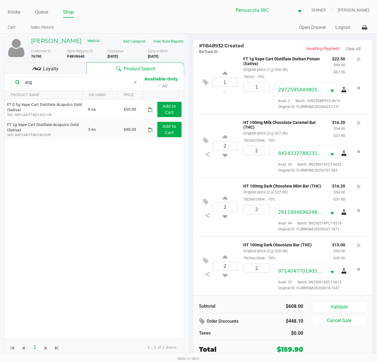
click at [353, 305] on button "Validate" at bounding box center [339, 306] width 54 height 11
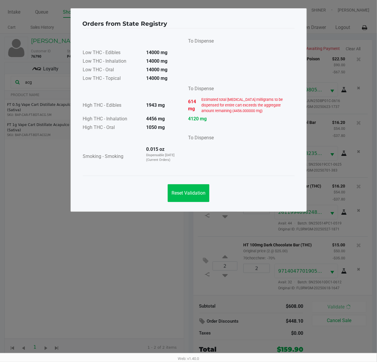
click at [198, 192] on span "Reset Validation" at bounding box center [189, 193] width 34 height 6
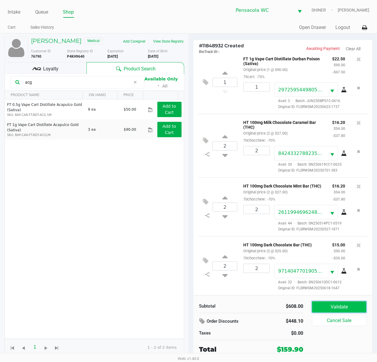
click at [347, 307] on button "Validate" at bounding box center [339, 306] width 54 height 11
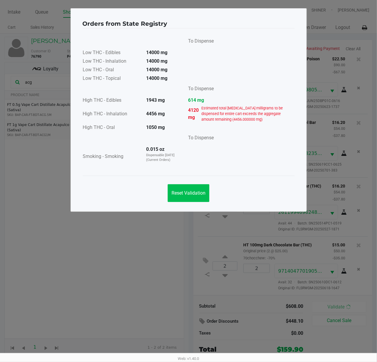
click at [186, 193] on span "Reset Validation" at bounding box center [189, 193] width 34 height 6
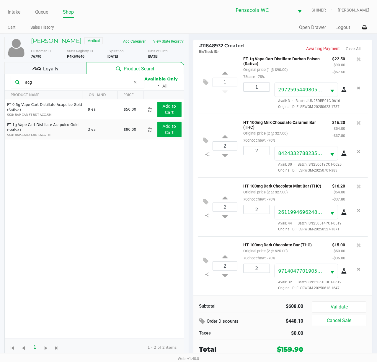
scroll to position [204, 0]
click at [171, 41] on button "View State Registry" at bounding box center [167, 41] width 35 height 9
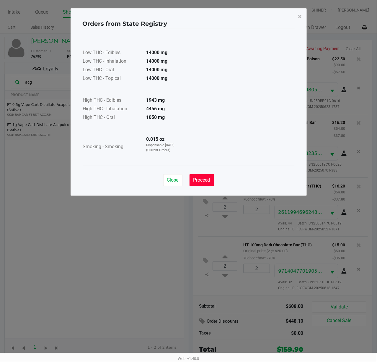
click at [202, 180] on span "Proceed" at bounding box center [202, 180] width 17 height 6
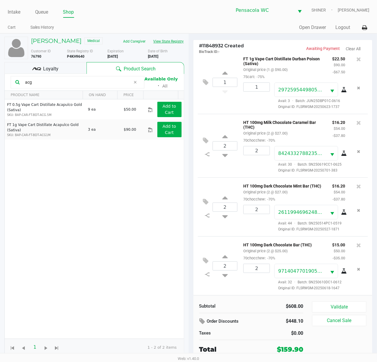
click at [349, 302] on button "Validate" at bounding box center [339, 306] width 54 height 11
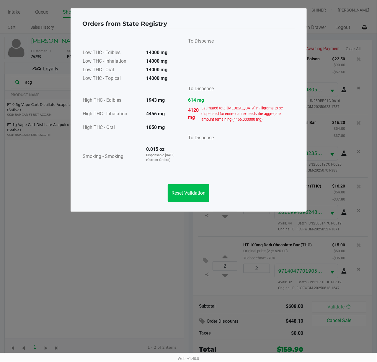
click at [194, 193] on span "Reset Validation" at bounding box center [189, 193] width 34 height 6
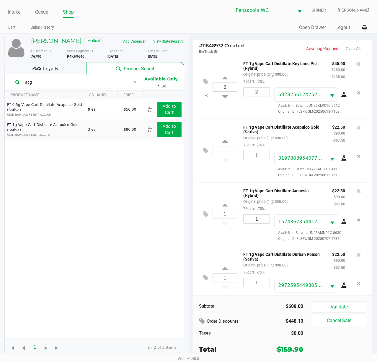
scroll to position [1, 0]
click at [357, 63] on icon at bounding box center [359, 63] width 5 height 6
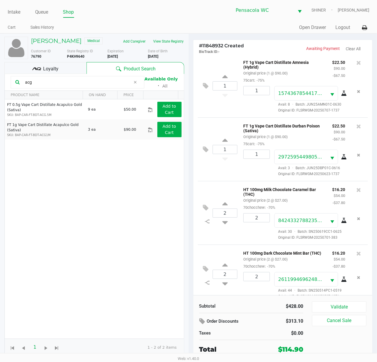
scroll to position [65, 0]
click at [357, 129] on icon at bounding box center [359, 127] width 5 height 6
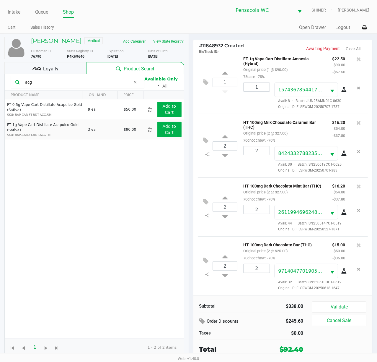
scroll to position [0, 0]
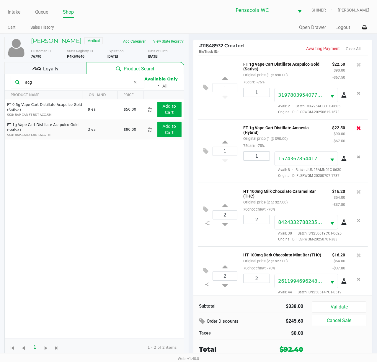
click at [357, 131] on icon at bounding box center [359, 128] width 5 height 6
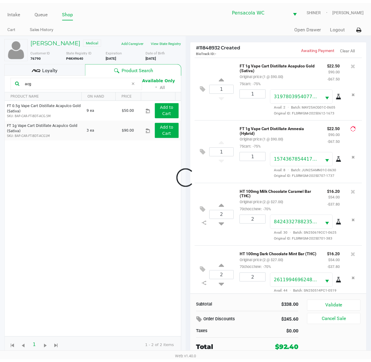
scroll to position [42, 0]
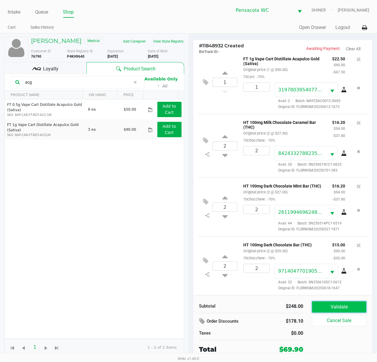
click at [345, 306] on button "Validate" at bounding box center [339, 306] width 54 height 11
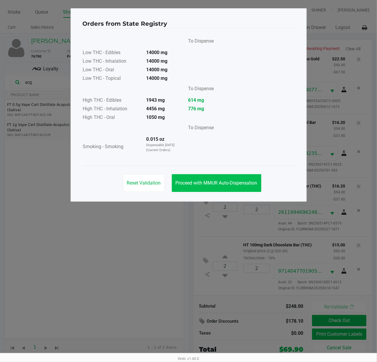
click at [246, 183] on span "Proceed with MMUR Auto-Dispensation" at bounding box center [217, 183] width 82 height 6
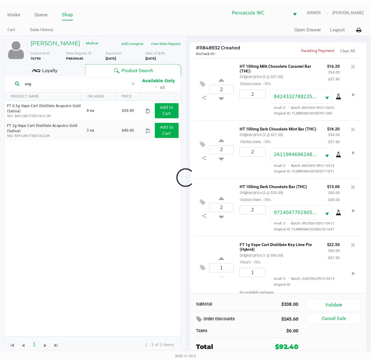
scroll to position [114, 0]
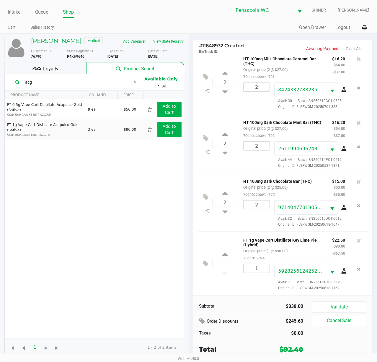
click at [348, 303] on button "Validate" at bounding box center [339, 306] width 54 height 11
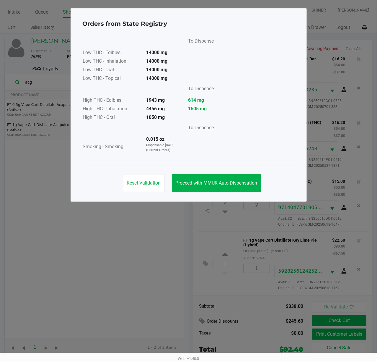
click at [248, 183] on span "Proceed with MMUR Auto-Dispensation" at bounding box center [217, 183] width 82 height 6
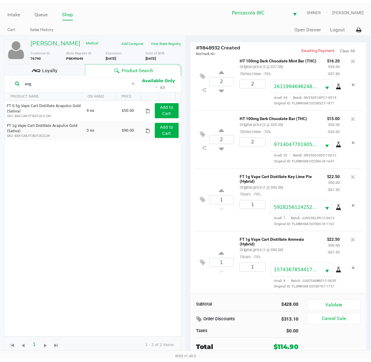
scroll to position [186, 0]
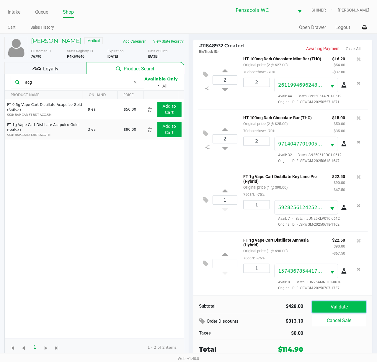
click at [345, 304] on button "Validate" at bounding box center [339, 306] width 54 height 11
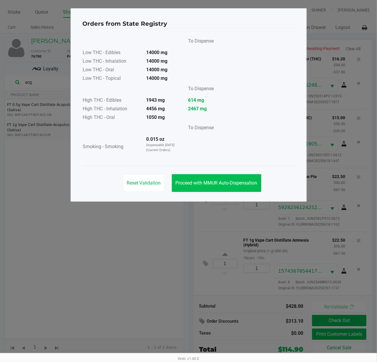
click at [232, 189] on button "Proceed with MMUR Auto-Dispensation" at bounding box center [217, 183] width 90 height 18
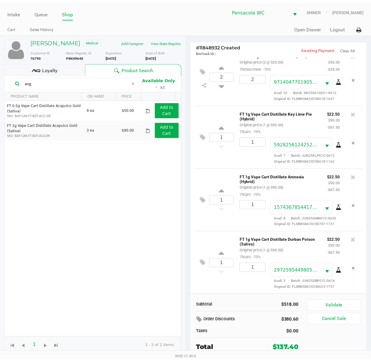
scroll to position [257, 0]
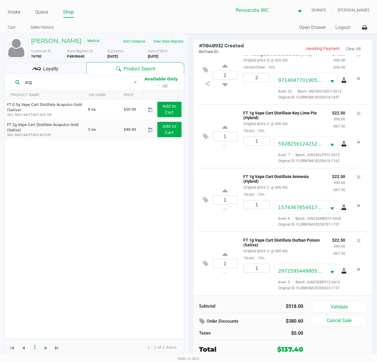
click at [352, 305] on button "Validate" at bounding box center [339, 306] width 54 height 11
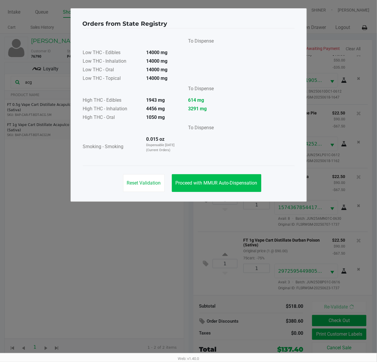
click at [238, 184] on span "Proceed with MMUR Auto-Dispensation" at bounding box center [217, 183] width 82 height 6
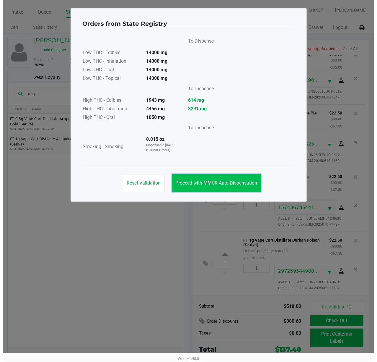
scroll to position [276, 0]
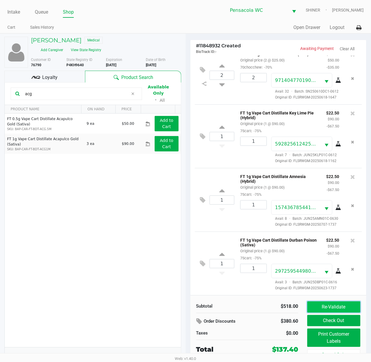
click at [342, 304] on button "Re-Validate" at bounding box center [334, 306] width 53 height 11
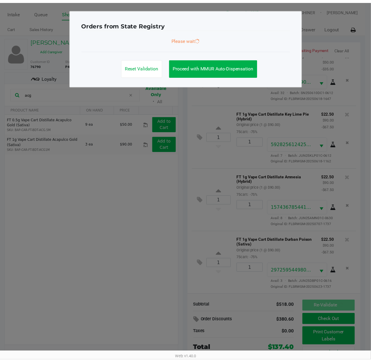
scroll to position [295, 0]
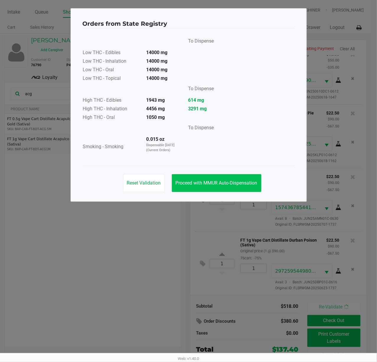
click at [238, 177] on button "Proceed with MMUR Auto-Dispensation" at bounding box center [217, 183] width 90 height 18
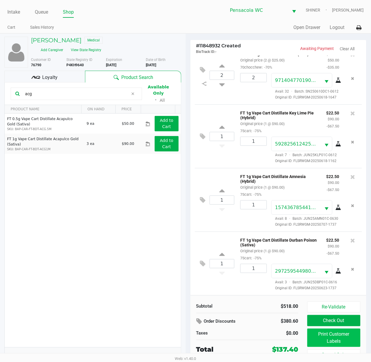
click at [350, 335] on button "Print Customer Labels" at bounding box center [334, 337] width 53 height 18
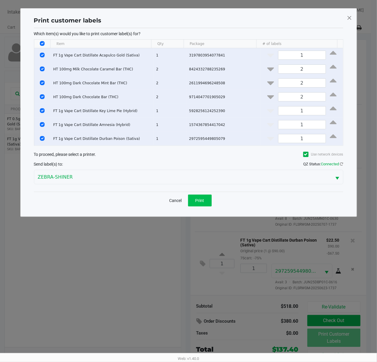
click at [192, 199] on button "Print" at bounding box center [200, 200] width 24 height 12
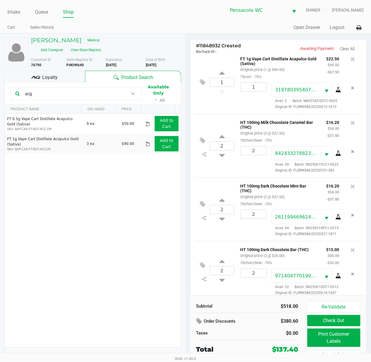
scroll to position [0, 0]
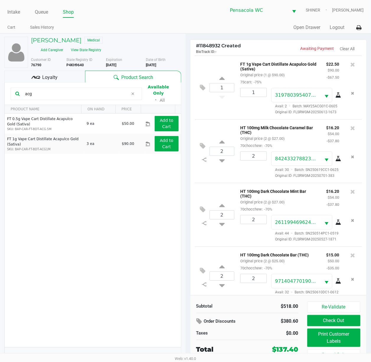
click at [64, 72] on div "Loyalty" at bounding box center [44, 77] width 81 height 12
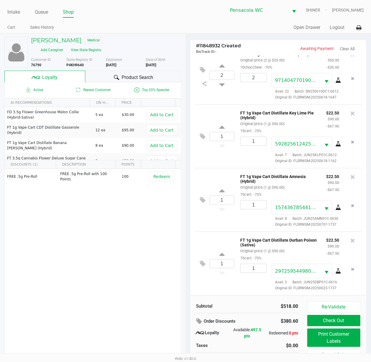
scroll to position [12, 0]
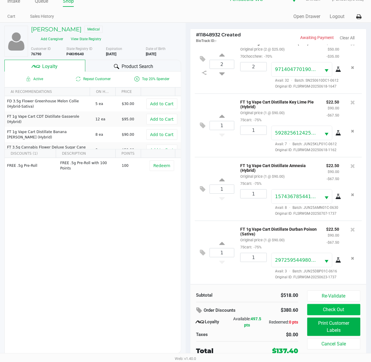
click at [343, 311] on button "Check Out" at bounding box center [334, 309] width 53 height 11
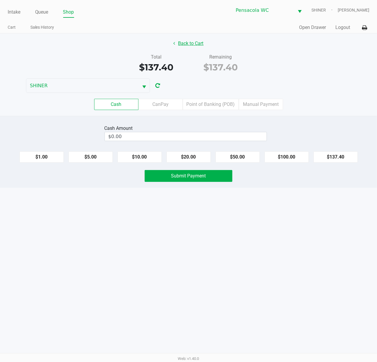
click at [190, 44] on button "Back to Cart" at bounding box center [189, 43] width 38 height 11
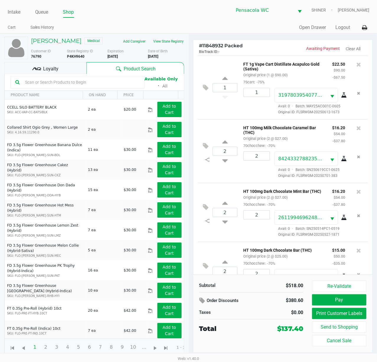
click at [64, 65] on div "Loyalty" at bounding box center [45, 68] width 82 height 12
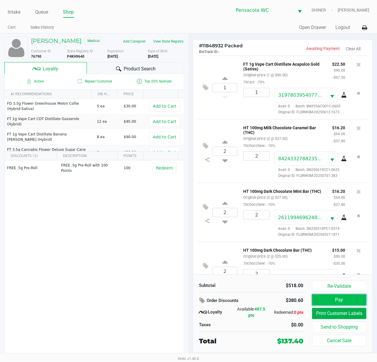
click at [346, 302] on button "Pay" at bounding box center [339, 299] width 54 height 11
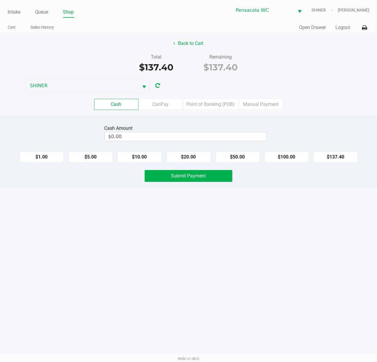
click at [293, 158] on button "$100.00" at bounding box center [287, 156] width 44 height 11
click at [193, 160] on button "$20.00" at bounding box center [189, 156] width 44 height 11
click at [190, 157] on button "$20.00" at bounding box center [189, 156] width 44 height 11
type input "$140.00"
click at [211, 176] on button "Submit Payment" at bounding box center [189, 176] width 88 height 12
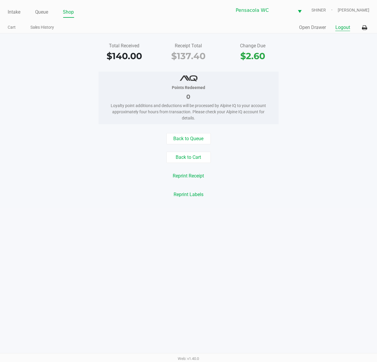
click at [349, 29] on button "Logout" at bounding box center [343, 27] width 15 height 7
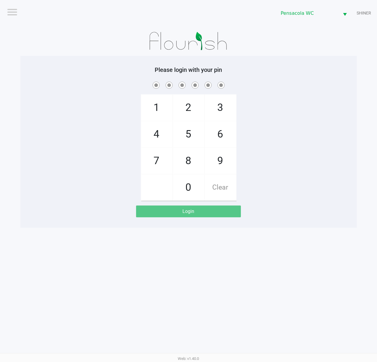
click at [161, 108] on span "1" at bounding box center [156, 108] width 31 height 26
checkbox input "true"
click at [188, 132] on span "5" at bounding box center [188, 134] width 31 height 26
checkbox input "true"
click at [199, 160] on span "8" at bounding box center [188, 161] width 31 height 26
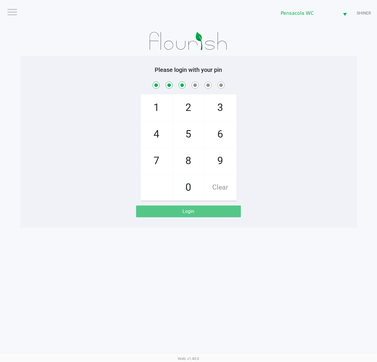
checkbox input "true"
click at [190, 136] on span "5" at bounding box center [188, 134] width 31 height 26
checkbox input "true"
click at [165, 160] on span "7" at bounding box center [156, 161] width 31 height 26
checkbox input "true"
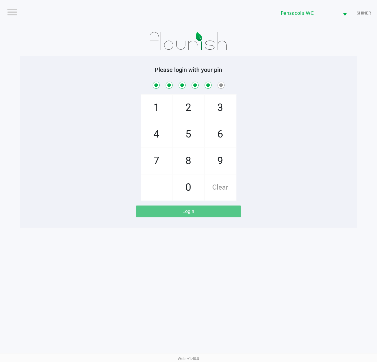
click at [160, 159] on span "7" at bounding box center [156, 161] width 31 height 26
checkbox input "true"
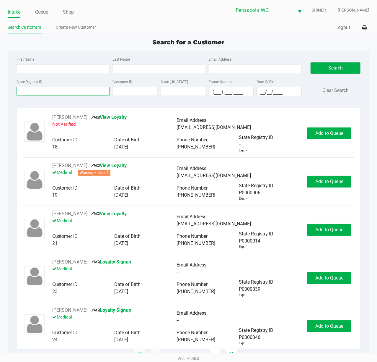
click at [71, 90] on input "State Registry ID" at bounding box center [63, 91] width 93 height 9
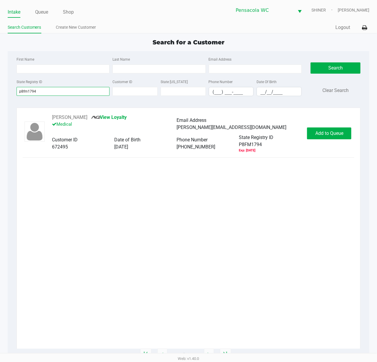
type input "p8fm1794"
click at [330, 136] on span "Add to Queue" at bounding box center [330, 133] width 28 height 6
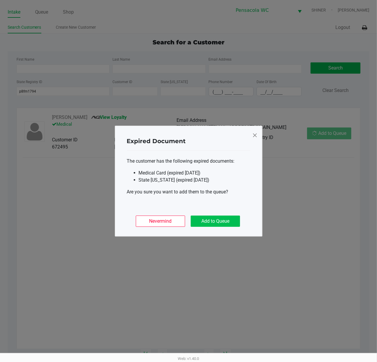
click at [223, 220] on button "Add to Queue" at bounding box center [215, 220] width 49 height 11
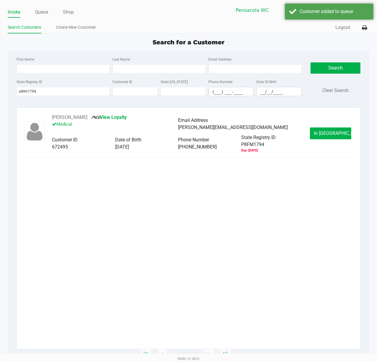
click at [331, 134] on span "In [GEOGRAPHIC_DATA]" at bounding box center [339, 133] width 50 height 6
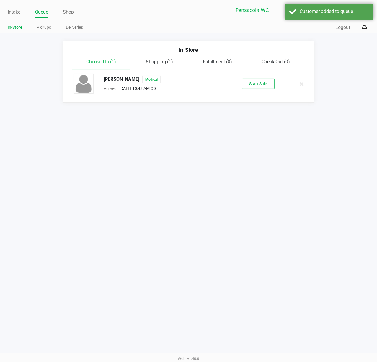
click at [267, 87] on button "Start Sale" at bounding box center [258, 84] width 33 height 10
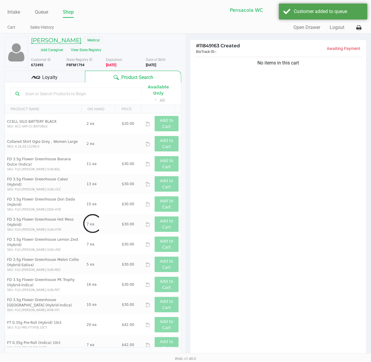
click at [58, 42] on h5 "[PERSON_NAME]" at bounding box center [56, 40] width 51 height 7
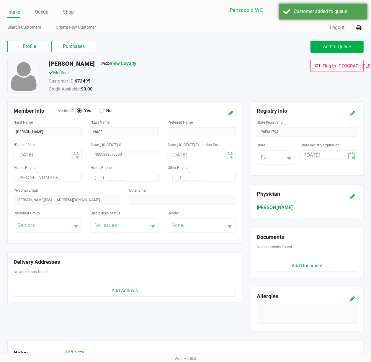
click at [353, 113] on icon at bounding box center [353, 113] width 5 height 4
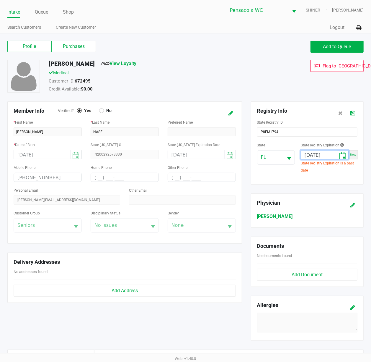
click at [328, 156] on input "[DATE]" at bounding box center [319, 154] width 36 height 9
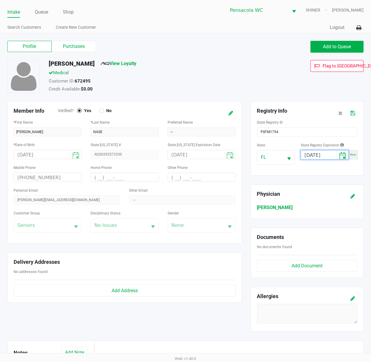
type input "[DATE]"
click at [353, 113] on icon at bounding box center [353, 113] width 5 height 4
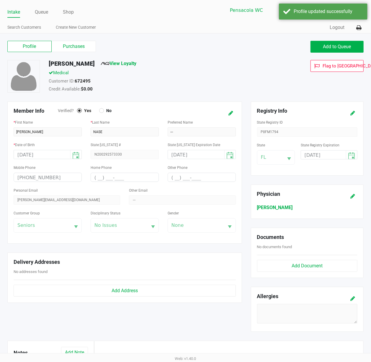
click at [78, 46] on label "Purchases" at bounding box center [74, 46] width 44 height 11
click at [0, 0] on 1 "Purchases" at bounding box center [0, 0] width 0 height 0
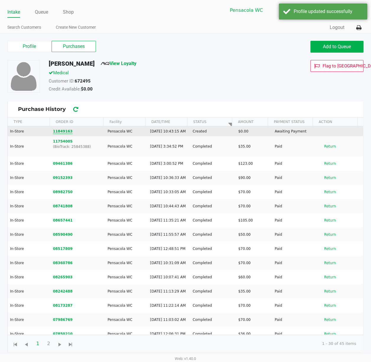
click at [62, 134] on button "11849163" at bounding box center [63, 131] width 20 height 5
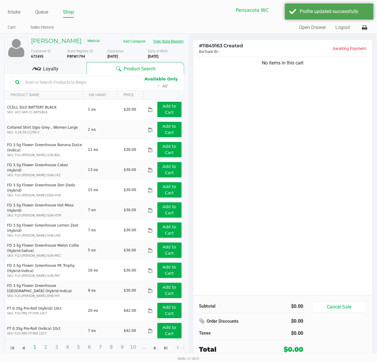
click at [178, 42] on button "View State Registry" at bounding box center [167, 41] width 35 height 9
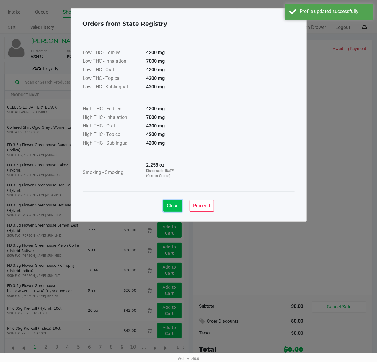
click at [173, 206] on span "Close" at bounding box center [173, 206] width 12 height 6
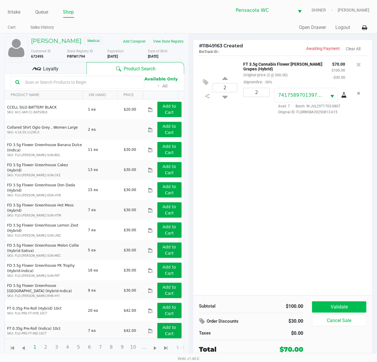
click at [361, 304] on button "Validate" at bounding box center [339, 306] width 54 height 11
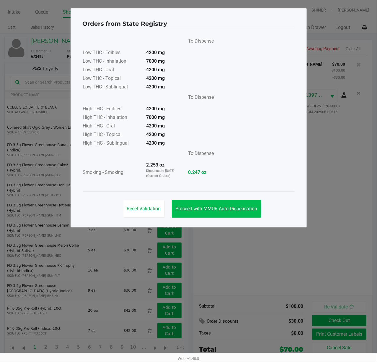
click at [238, 213] on button "Proceed with MMUR Auto-Dispensation" at bounding box center [217, 209] width 90 height 18
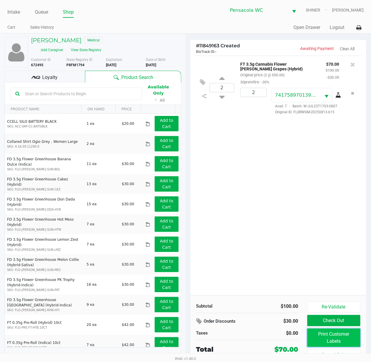
click at [344, 337] on button "Print Customer Labels" at bounding box center [334, 337] width 53 height 18
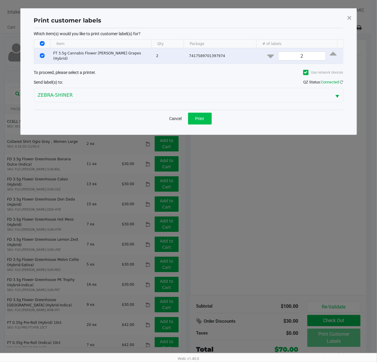
click at [209, 113] on button "Print" at bounding box center [200, 119] width 24 height 12
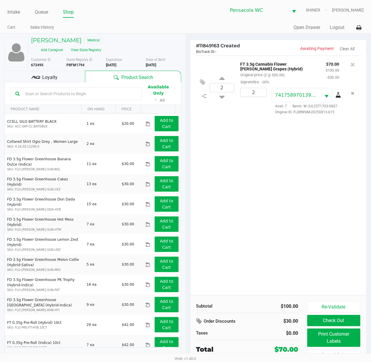
click at [352, 321] on button "Check Out" at bounding box center [334, 320] width 53 height 11
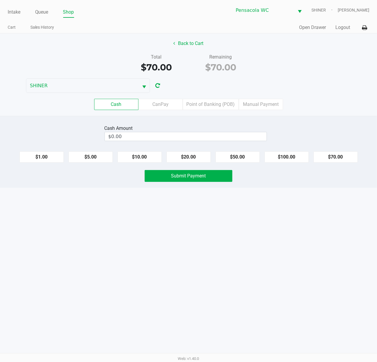
click at [288, 160] on button "$100.00" at bounding box center [287, 156] width 44 height 11
type input "$100.00"
click at [209, 180] on button "Submit Payment" at bounding box center [189, 176] width 88 height 12
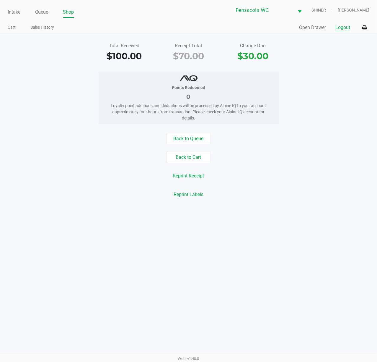
click at [346, 29] on button "Logout" at bounding box center [343, 27] width 15 height 7
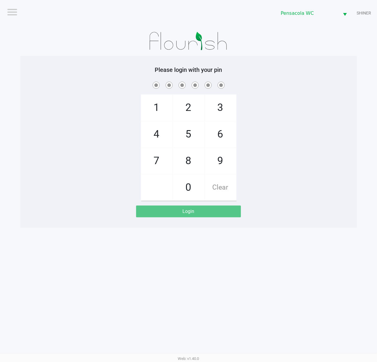
click at [150, 103] on span "1" at bounding box center [156, 108] width 31 height 26
checkbox input "true"
click at [197, 133] on span "5" at bounding box center [188, 134] width 31 height 26
checkbox input "true"
click at [193, 150] on span "8" at bounding box center [188, 161] width 31 height 26
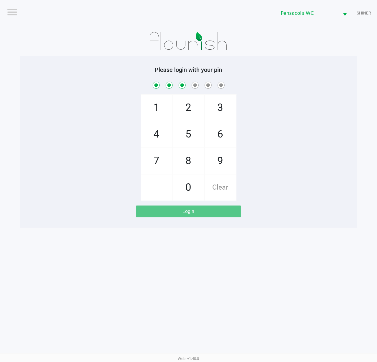
checkbox input "true"
click at [192, 131] on span "5" at bounding box center [188, 134] width 31 height 26
checkbox input "true"
click at [160, 160] on span "7" at bounding box center [156, 161] width 31 height 26
checkbox input "true"
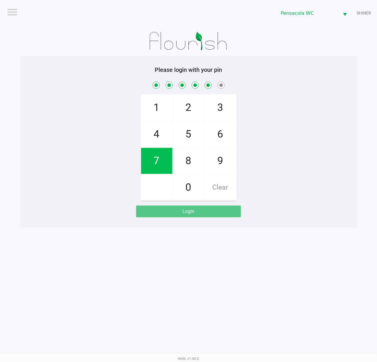
click at [155, 162] on span "7" at bounding box center [156, 161] width 31 height 26
checkbox input "true"
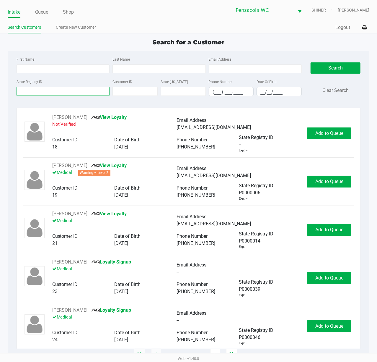
click at [74, 90] on input "State Registry ID" at bounding box center [63, 91] width 93 height 9
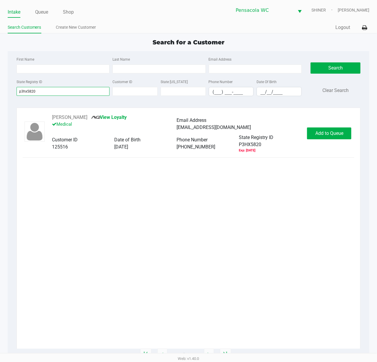
type input "p3hx5820"
click at [333, 134] on span "Add to Queue" at bounding box center [330, 133] width 28 height 6
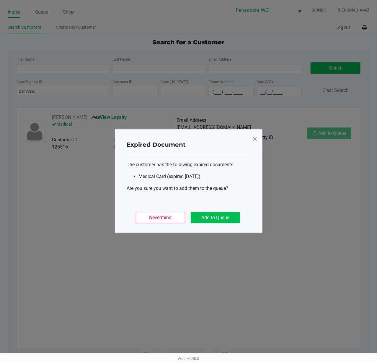
click at [226, 217] on button "Add to Queue" at bounding box center [215, 217] width 49 height 11
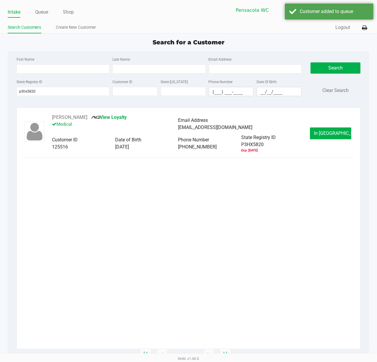
click at [341, 132] on button "In [GEOGRAPHIC_DATA]" at bounding box center [330, 133] width 41 height 12
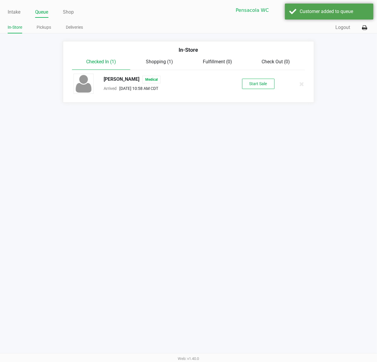
click at [269, 87] on button "Start Sale" at bounding box center [258, 84] width 33 height 10
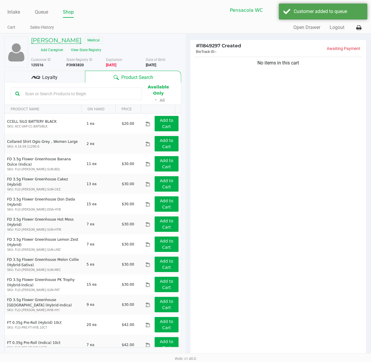
click at [66, 42] on h5 "[PERSON_NAME]" at bounding box center [56, 40] width 51 height 7
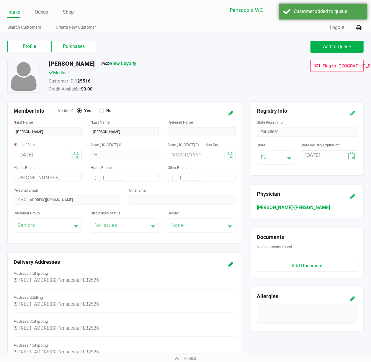
click at [353, 111] on icon at bounding box center [353, 113] width 5 height 4
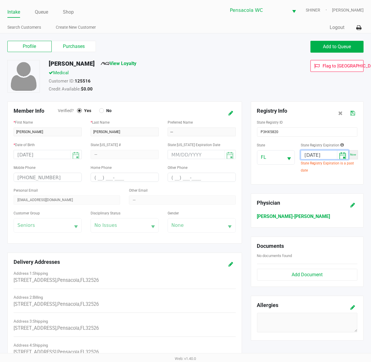
click at [327, 155] on input "[DATE]" at bounding box center [319, 154] width 36 height 9
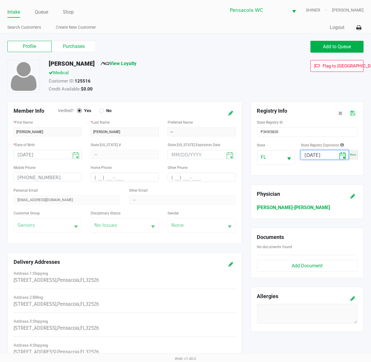
type input "[DATE]"
click at [354, 113] on icon at bounding box center [353, 113] width 5 height 4
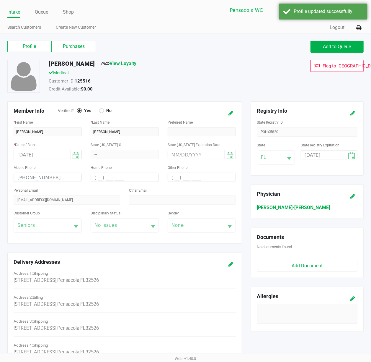
click at [75, 46] on label "Purchases" at bounding box center [74, 46] width 44 height 11
click at [0, 0] on 1 "Purchases" at bounding box center [0, 0] width 0 height 0
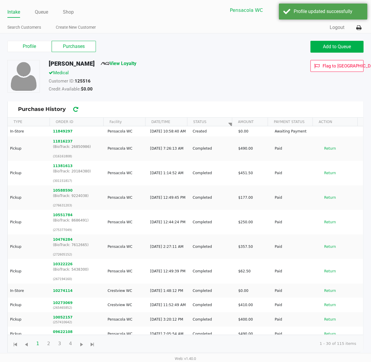
click at [57, 134] on button "11849297" at bounding box center [63, 131] width 20 height 5
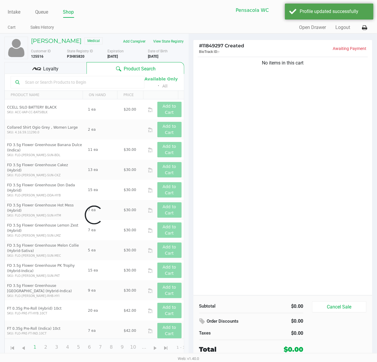
click at [178, 41] on button "View State Registry" at bounding box center [167, 41] width 35 height 9
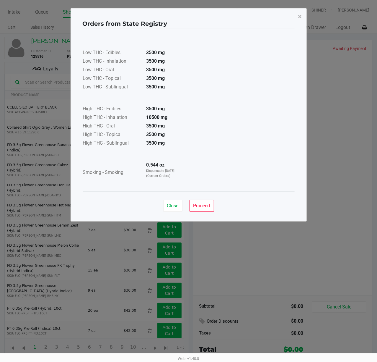
click at [171, 206] on span "Close" at bounding box center [173, 206] width 12 height 6
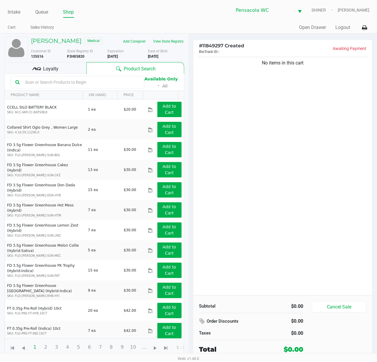
click at [301, 161] on div "No items in this cart" at bounding box center [283, 175] width 179 height 239
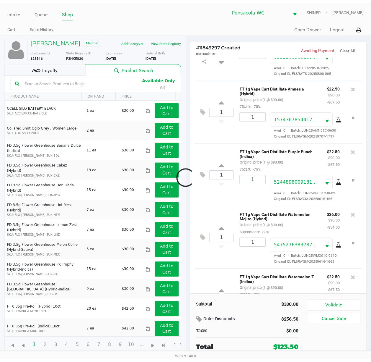
scroll to position [105, 0]
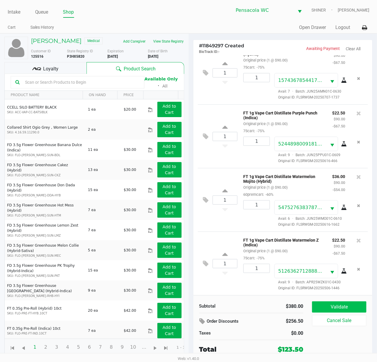
click at [355, 303] on button "Validate" at bounding box center [339, 306] width 54 height 11
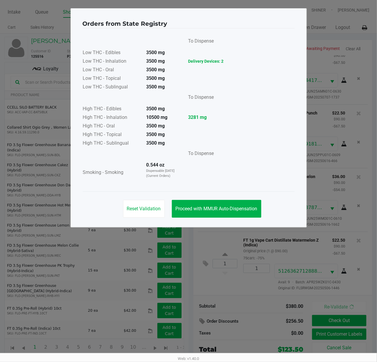
click at [223, 206] on span "Proceed with MMUR Auto-Dispensation" at bounding box center [217, 209] width 82 height 6
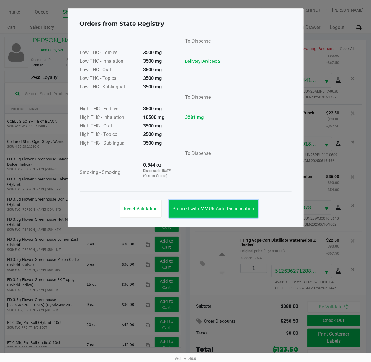
scroll to position [115, 0]
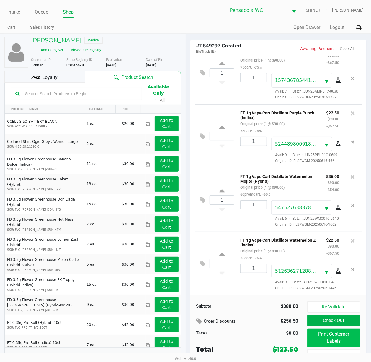
click at [343, 340] on button "Print Customer Labels" at bounding box center [334, 337] width 53 height 18
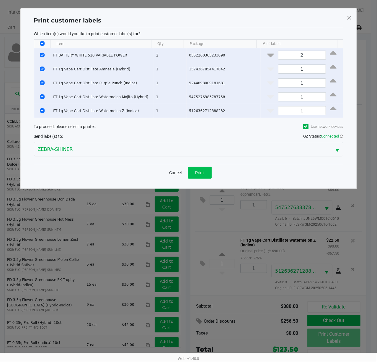
click at [204, 177] on button "Print" at bounding box center [200, 173] width 24 height 12
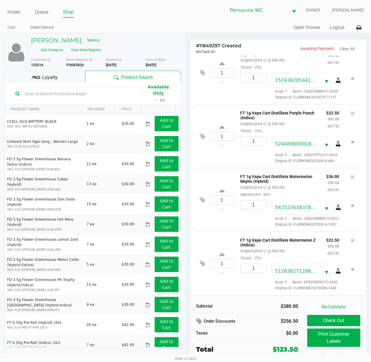
click at [68, 76] on div "Loyalty" at bounding box center [44, 77] width 81 height 12
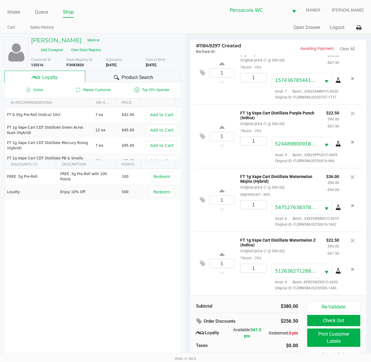
scroll to position [12, 0]
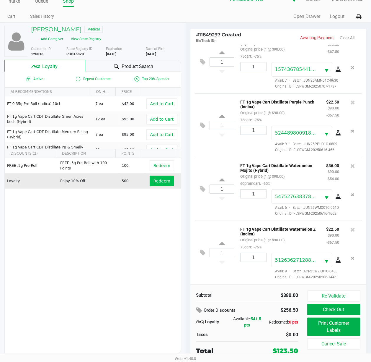
click at [159, 180] on span "Redeem" at bounding box center [162, 181] width 17 height 5
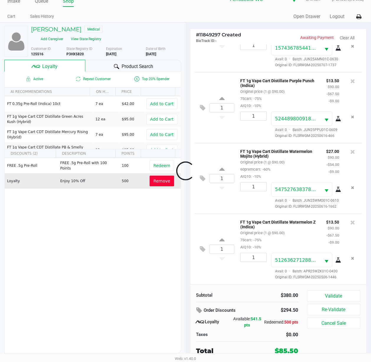
scroll to position [161, 0]
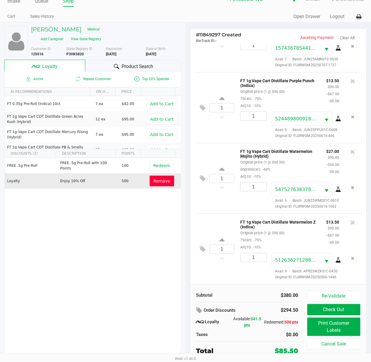
click at [342, 307] on button "Check Out" at bounding box center [334, 309] width 53 height 11
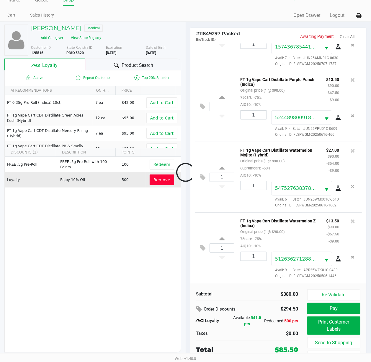
scroll to position [168, 0]
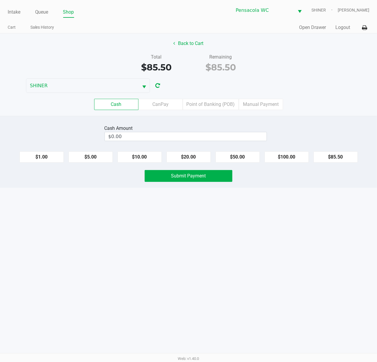
click at [164, 105] on label "CanPay" at bounding box center [161, 104] width 44 height 11
click at [0, 0] on 2 "CanPay" at bounding box center [0, 0] width 0 height 0
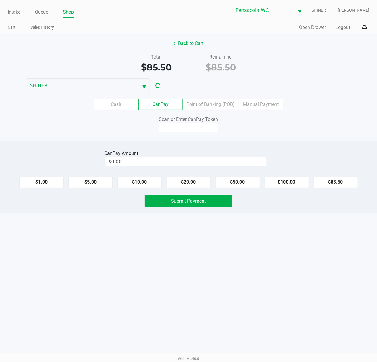
click at [348, 183] on button "$85.50" at bounding box center [336, 181] width 44 height 11
type input "$85.50"
click at [205, 128] on input at bounding box center [188, 127] width 59 height 9
type input "X1219287X"
click at [217, 207] on button "Submit Payment" at bounding box center [189, 201] width 88 height 12
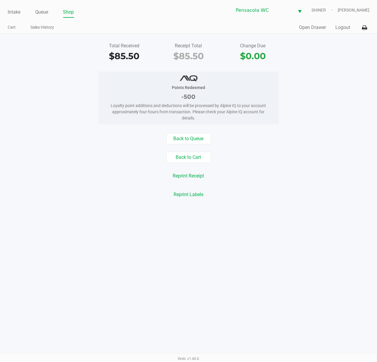
click at [18, 14] on link "Intake" at bounding box center [14, 12] width 13 height 8
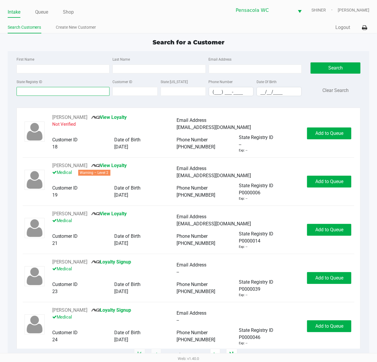
click at [66, 91] on input "State Registry ID" at bounding box center [63, 91] width 93 height 9
click at [56, 69] on input "First Name" at bounding box center [63, 68] width 93 height 9
type input "adamia"
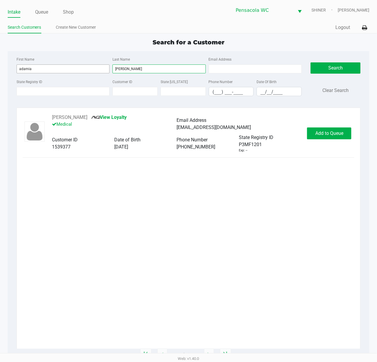
type input "[PERSON_NAME]"
click at [342, 133] on span "Add to Queue" at bounding box center [330, 133] width 28 height 6
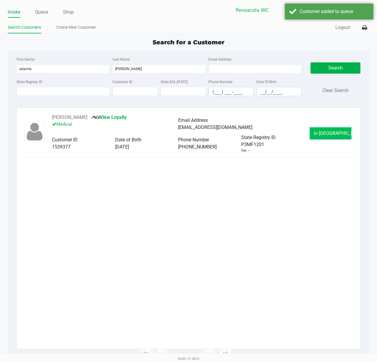
click at [344, 138] on button "In [GEOGRAPHIC_DATA]" at bounding box center [330, 133] width 41 height 12
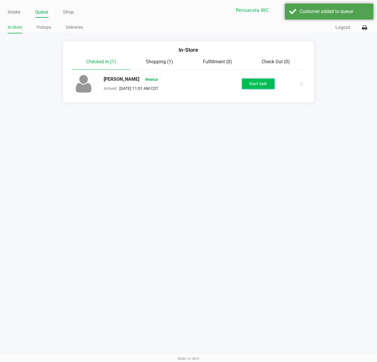
click at [265, 86] on button "Start Sale" at bounding box center [258, 84] width 33 height 10
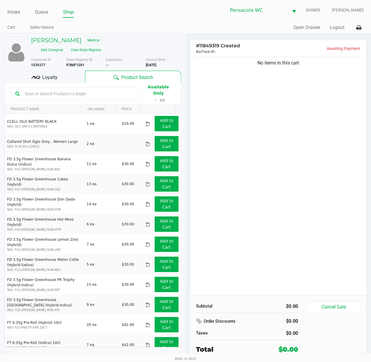
scroll to position [6, 0]
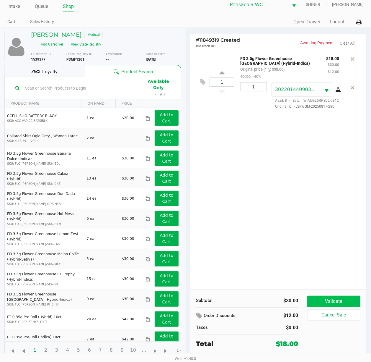
click at [349, 298] on button "Validate" at bounding box center [334, 301] width 53 height 11
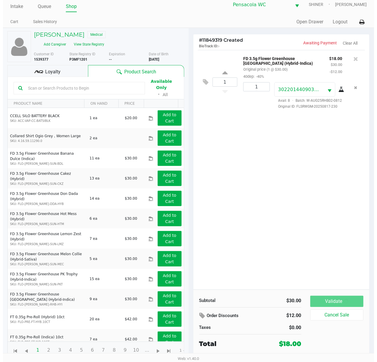
scroll to position [0, 0]
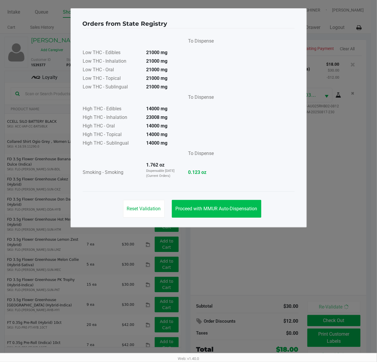
click at [253, 208] on span "Proceed with MMUR Auto-Dispensation" at bounding box center [217, 209] width 82 height 6
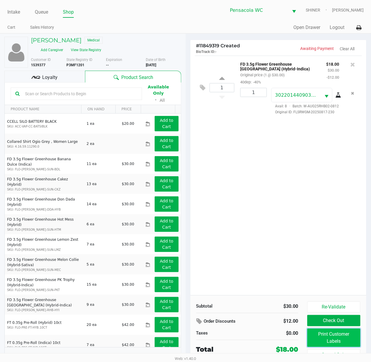
click at [347, 332] on button "Print Customer Labels" at bounding box center [334, 337] width 53 height 18
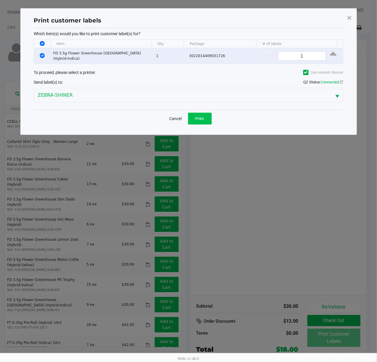
click at [207, 115] on button "Print" at bounding box center [200, 119] width 24 height 12
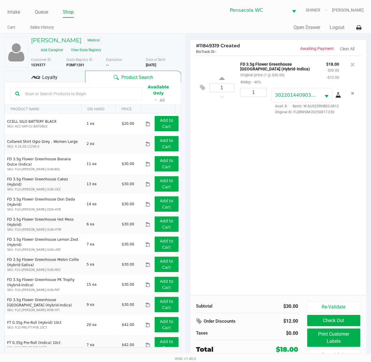
click at [356, 318] on button "Check Out" at bounding box center [334, 320] width 53 height 11
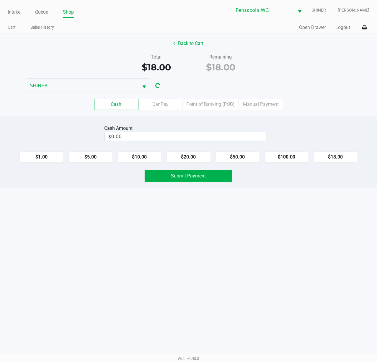
click at [193, 158] on button "$20.00" at bounding box center [189, 156] width 44 height 11
type input "$20.00"
click at [192, 177] on span "Submit Payment" at bounding box center [188, 176] width 35 height 6
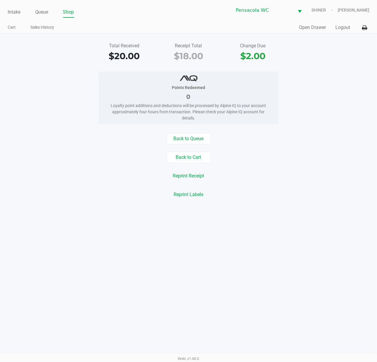
click at [42, 13] on link "Queue" at bounding box center [41, 12] width 13 height 8
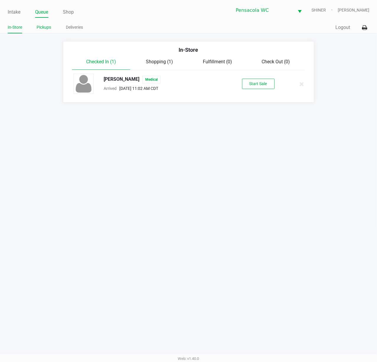
click at [46, 27] on link "Pickups" at bounding box center [44, 27] width 14 height 7
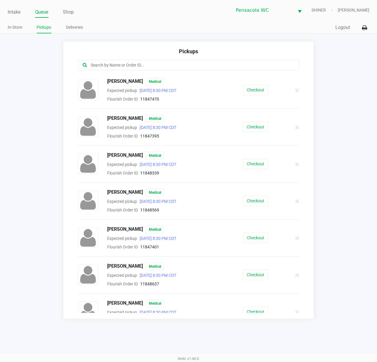
click at [158, 64] on input "text" at bounding box center [185, 65] width 191 height 7
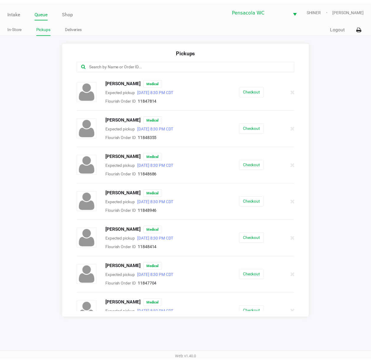
scroll to position [309, 0]
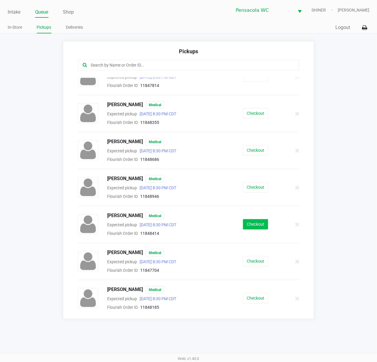
click at [249, 228] on button "Checkout" at bounding box center [255, 224] width 25 height 10
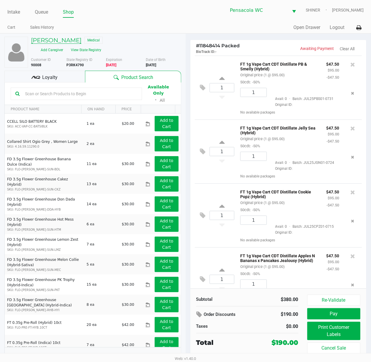
click at [58, 40] on h5 "[PERSON_NAME]" at bounding box center [56, 40] width 51 height 7
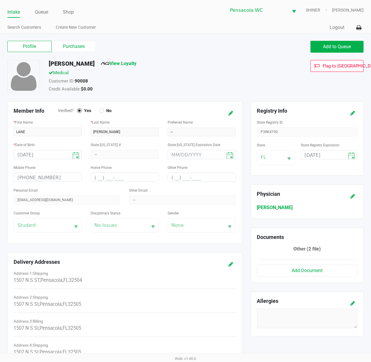
click at [353, 113] on icon at bounding box center [353, 113] width 5 height 4
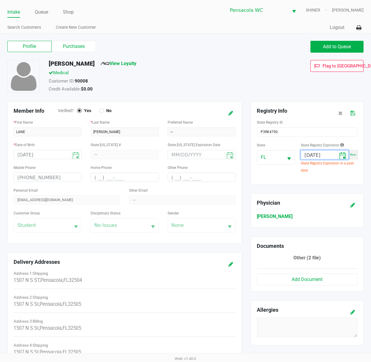
click at [328, 156] on input "[DATE]" at bounding box center [319, 154] width 36 height 9
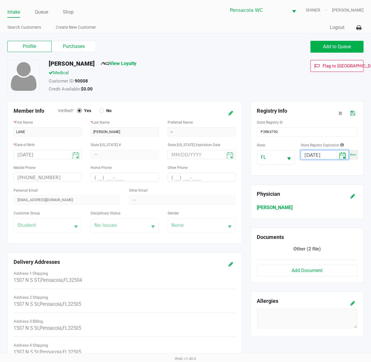
type input "[DATE]"
click at [353, 116] on button at bounding box center [352, 113] width 9 height 11
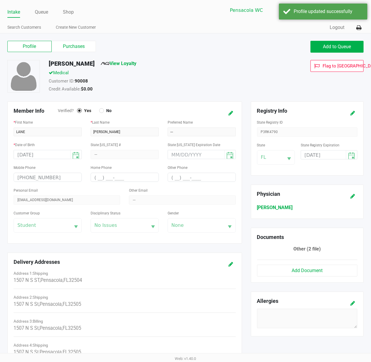
click at [83, 47] on label "Purchases" at bounding box center [74, 46] width 44 height 11
click at [0, 0] on 1 "Purchases" at bounding box center [0, 0] width 0 height 0
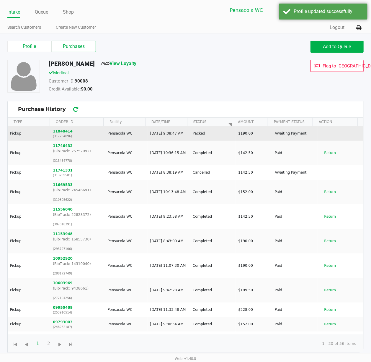
click at [17, 136] on td "Pickup" at bounding box center [29, 133] width 43 height 14
click at [60, 132] on button "11848414" at bounding box center [63, 131] width 20 height 5
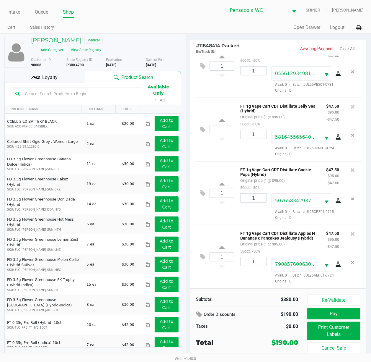
scroll to position [59, 0]
click at [345, 297] on button "Re-Validate" at bounding box center [334, 299] width 53 height 11
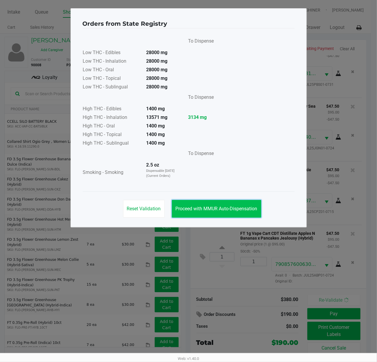
click at [236, 211] on span "Proceed with MMUR Auto-Dispensation" at bounding box center [217, 209] width 82 height 6
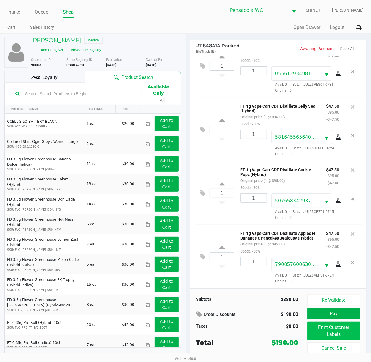
click at [342, 329] on button "Print Customer Labels" at bounding box center [334, 331] width 53 height 18
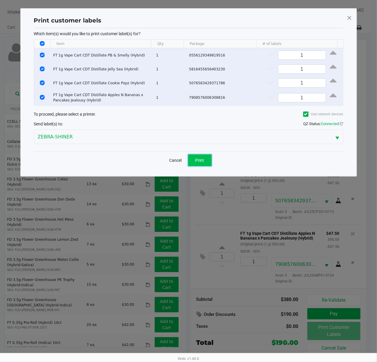
click at [202, 160] on span "Print" at bounding box center [200, 160] width 9 height 5
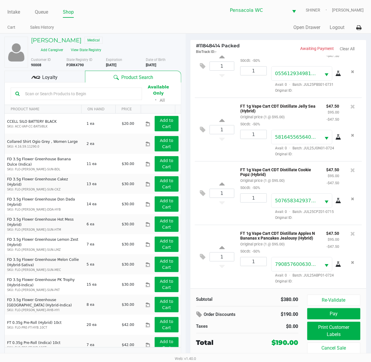
click at [61, 77] on div "Loyalty" at bounding box center [44, 77] width 81 height 12
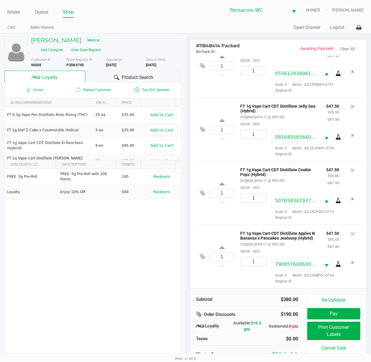
scroll to position [6, 0]
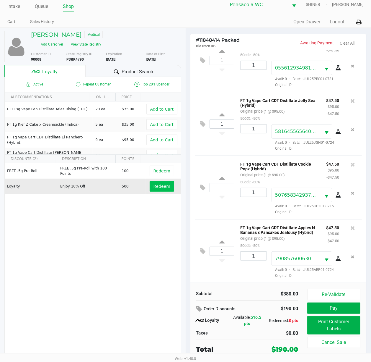
click at [158, 186] on span "Redeem" at bounding box center [162, 186] width 17 height 5
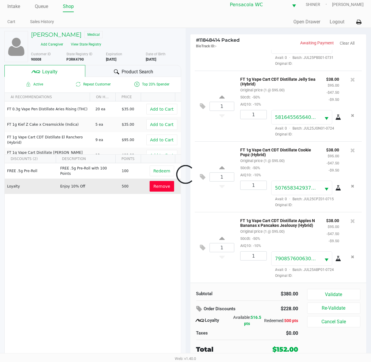
scroll to position [88, 0]
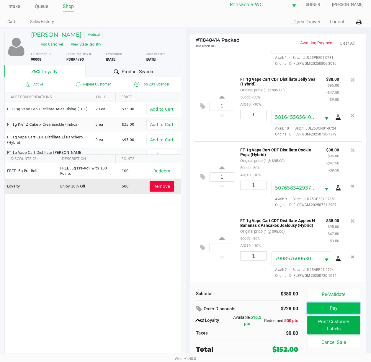
click at [334, 308] on button "Pay" at bounding box center [334, 307] width 53 height 11
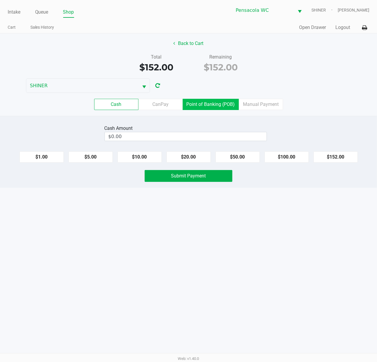
click at [213, 105] on label "Point of Banking (POB)" at bounding box center [211, 104] width 56 height 11
click at [0, 0] on 7 "Point of Banking (POB)" at bounding box center [0, 0] width 0 height 0
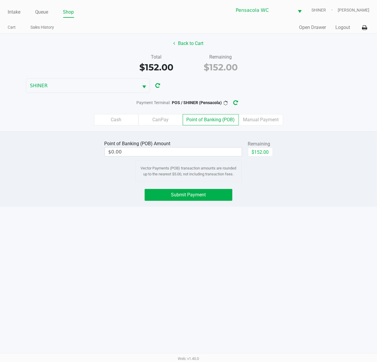
click at [265, 156] on button "$152.00" at bounding box center [260, 151] width 25 height 9
type input "$152.00"
click at [216, 201] on button "Submit Payment" at bounding box center [189, 195] width 88 height 12
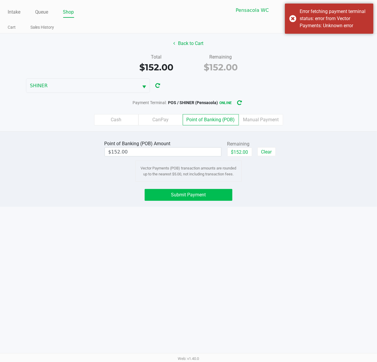
click at [212, 200] on button "Submit Payment" at bounding box center [189, 195] width 88 height 12
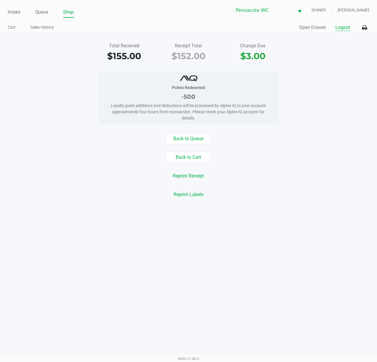
click at [342, 30] on button "Logout" at bounding box center [343, 27] width 15 height 7
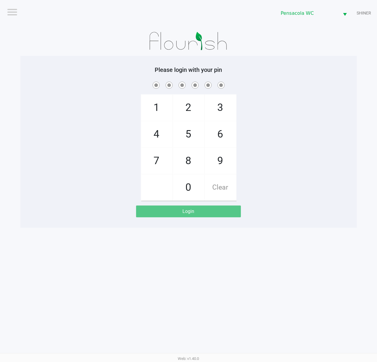
click at [162, 107] on span "1" at bounding box center [156, 108] width 31 height 26
checkbox input "true"
click at [200, 134] on span "5" at bounding box center [188, 134] width 31 height 26
checkbox input "true"
click at [194, 152] on span "8" at bounding box center [188, 161] width 31 height 26
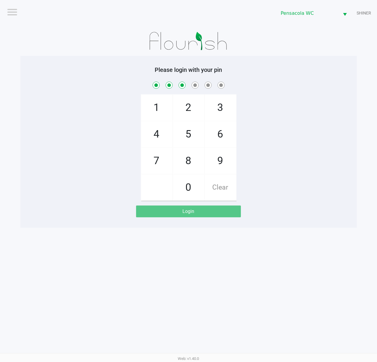
checkbox input "true"
click at [194, 134] on span "5" at bounding box center [188, 134] width 31 height 26
checkbox input "true"
click at [163, 160] on span "7" at bounding box center [156, 161] width 31 height 26
checkbox input "true"
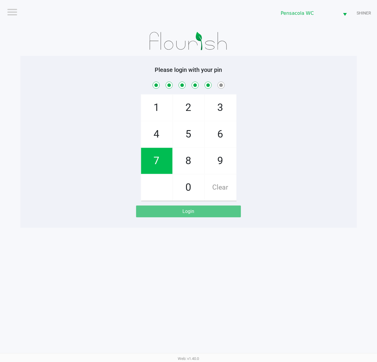
click at [158, 161] on span "7" at bounding box center [156, 161] width 31 height 26
checkbox input "true"
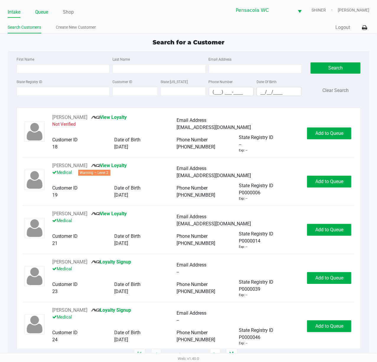
click at [46, 11] on link "Queue" at bounding box center [41, 12] width 13 height 8
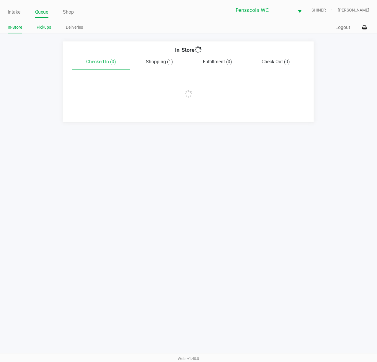
click at [46, 27] on link "Pickups" at bounding box center [44, 27] width 14 height 7
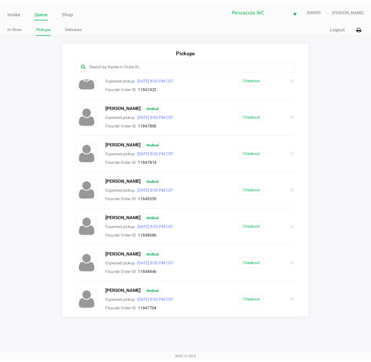
scroll to position [297, 0]
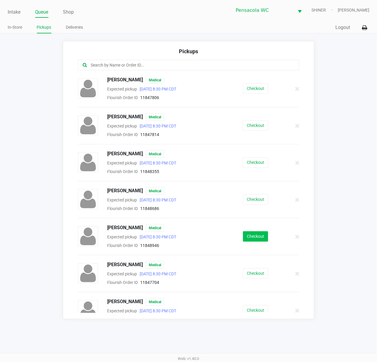
click at [257, 241] on button "Checkout" at bounding box center [255, 236] width 25 height 10
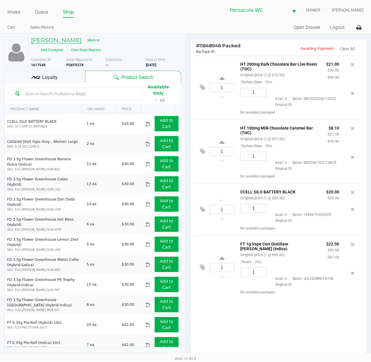
click at [61, 39] on h5 "[PERSON_NAME]" at bounding box center [56, 40] width 51 height 7
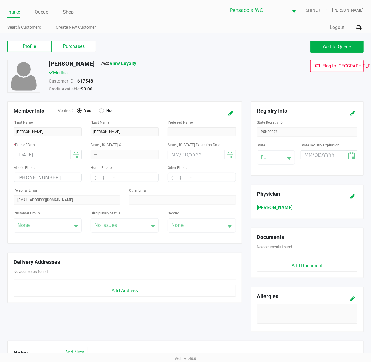
click at [353, 112] on icon at bounding box center [353, 113] width 5 height 4
click at [307, 155] on input at bounding box center [319, 154] width 36 height 9
type input "month/day/year"
click at [82, 49] on label "Purchases" at bounding box center [74, 46] width 44 height 11
click at [0, 0] on 1 "Purchases" at bounding box center [0, 0] width 0 height 0
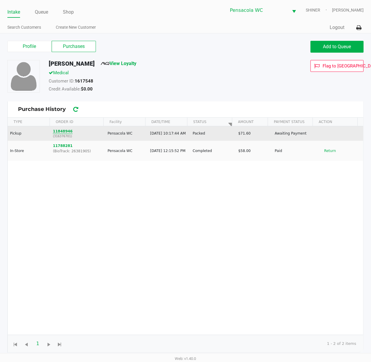
click at [61, 132] on button "11848946" at bounding box center [63, 131] width 20 height 5
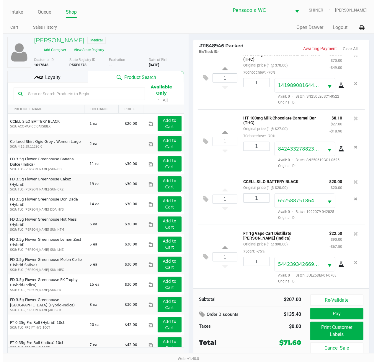
scroll to position [35, 0]
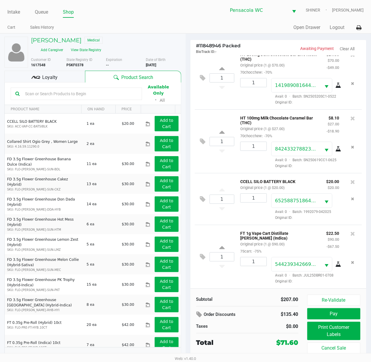
click at [347, 299] on button "Re-Validate" at bounding box center [334, 299] width 53 height 11
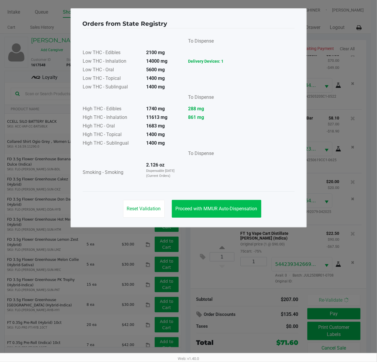
click at [234, 201] on button "Proceed with MMUR Auto-Dispensation" at bounding box center [217, 209] width 90 height 18
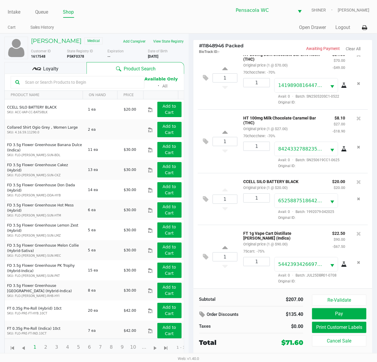
scroll to position [28, 0]
click at [348, 330] on button "Print Customer Labels" at bounding box center [339, 327] width 54 height 11
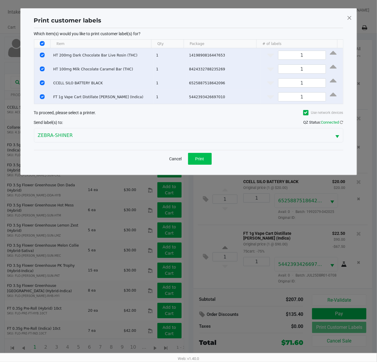
click at [205, 159] on button "Print" at bounding box center [200, 159] width 24 height 12
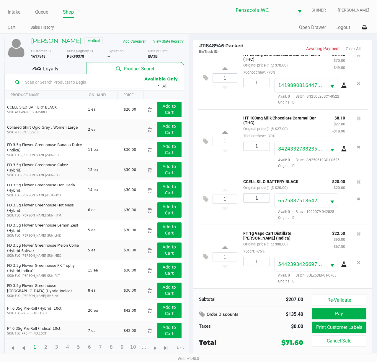
click at [59, 66] on div "Loyalty" at bounding box center [45, 68] width 82 height 12
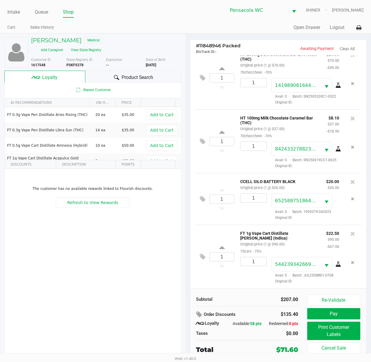
click at [343, 312] on button "Pay" at bounding box center [334, 313] width 53 height 11
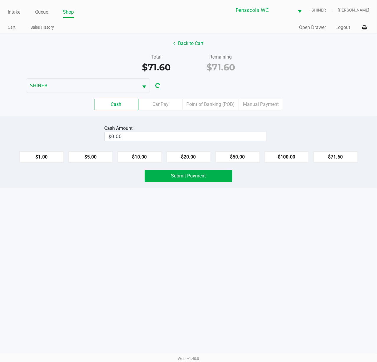
click at [217, 103] on label "Point of Banking (POB)" at bounding box center [211, 104] width 56 height 11
click at [0, 0] on 7 "Point of Banking (POB)" at bounding box center [0, 0] width 0 height 0
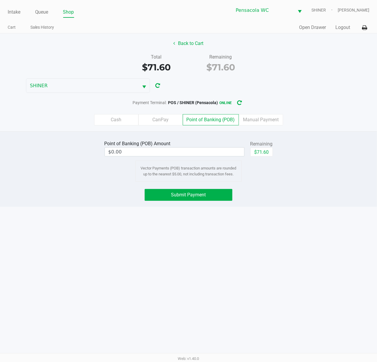
click at [266, 150] on button "$71.60" at bounding box center [262, 151] width 22 height 9
type input "$71.60"
click at [223, 193] on button "Submit Payment" at bounding box center [189, 195] width 88 height 12
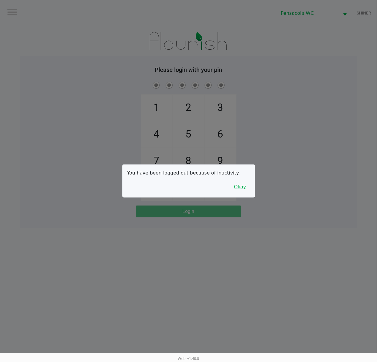
click at [244, 192] on button "Okay" at bounding box center [241, 186] width 20 height 11
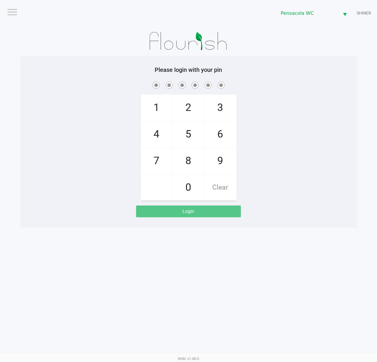
click at [162, 102] on span "1" at bounding box center [156, 108] width 31 height 26
checkbox input "true"
click at [195, 136] on span "5" at bounding box center [188, 134] width 31 height 26
checkbox input "true"
click at [197, 156] on span "8" at bounding box center [188, 161] width 31 height 26
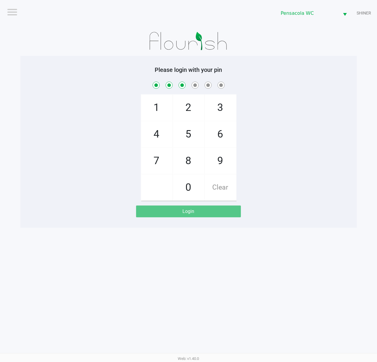
checkbox input "true"
click at [192, 134] on span "5" at bounding box center [188, 134] width 31 height 26
checkbox input "true"
click at [157, 166] on span "7" at bounding box center [156, 161] width 31 height 26
checkbox input "true"
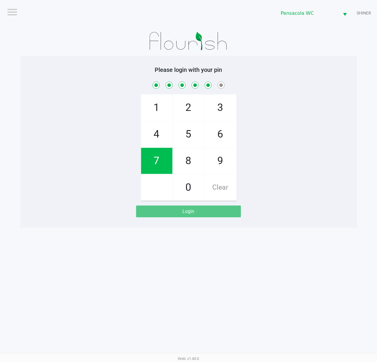
click at [154, 174] on span at bounding box center [156, 187] width 31 height 26
click at [158, 164] on span "7" at bounding box center [156, 161] width 31 height 26
checkbox input "true"
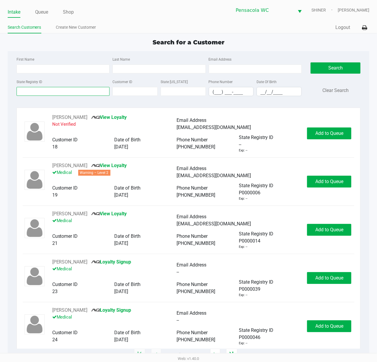
click at [87, 92] on input "State Registry ID" at bounding box center [63, 91] width 93 height 9
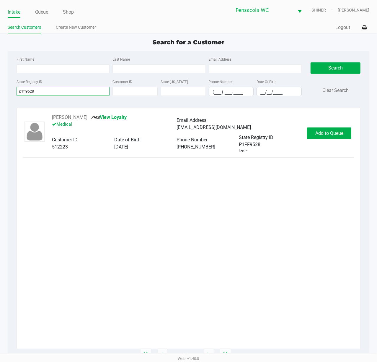
type input "p1ff9528"
click at [333, 134] on span "Add to Queue" at bounding box center [330, 133] width 28 height 6
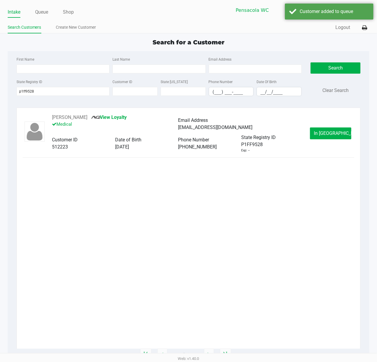
click at [335, 132] on span "In [GEOGRAPHIC_DATA]" at bounding box center [339, 133] width 50 height 6
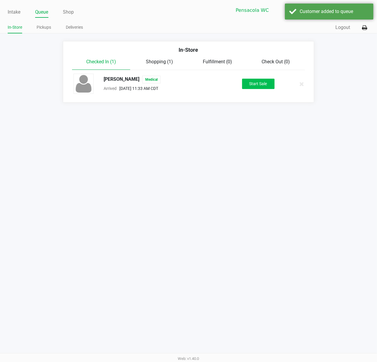
click at [265, 87] on button "Start Sale" at bounding box center [258, 84] width 33 height 10
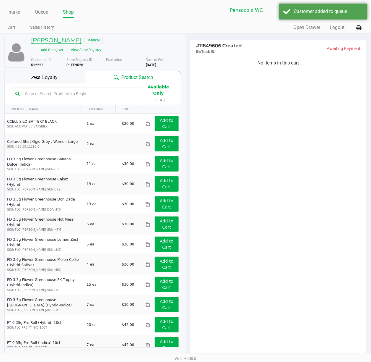
click at [66, 39] on h5 "[PERSON_NAME]" at bounding box center [56, 40] width 51 height 7
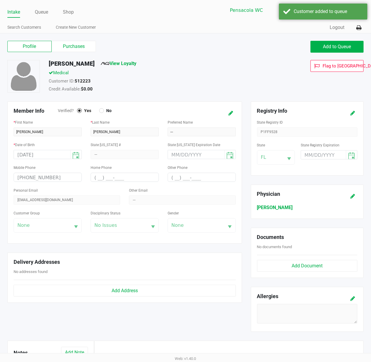
click at [353, 113] on icon at bounding box center [353, 113] width 5 height 4
click at [309, 155] on input at bounding box center [319, 154] width 36 height 9
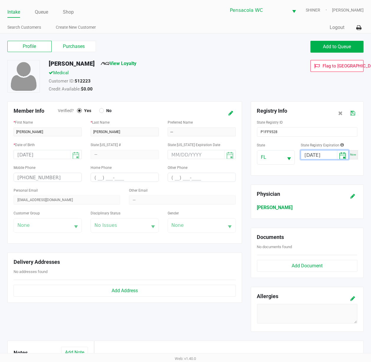
type input "[DATE]"
click at [353, 108] on button at bounding box center [352, 113] width 9 height 11
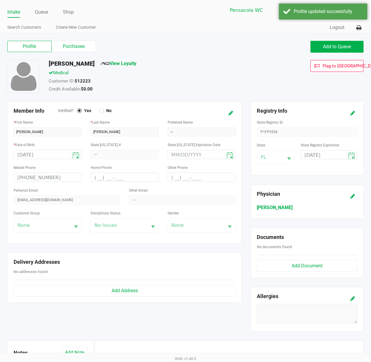
click at [77, 48] on label "Purchases" at bounding box center [74, 46] width 44 height 11
click at [0, 0] on 1 "Purchases" at bounding box center [0, 0] width 0 height 0
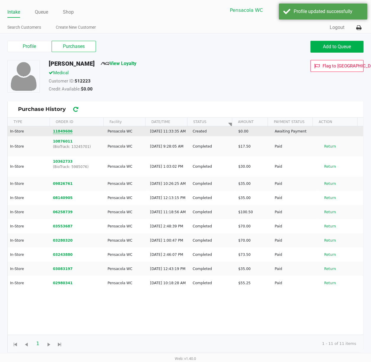
click at [62, 134] on button "11849606" at bounding box center [63, 131] width 20 height 5
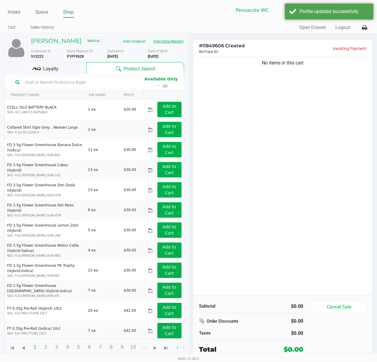
click at [174, 41] on button "View State Registry" at bounding box center [167, 41] width 35 height 9
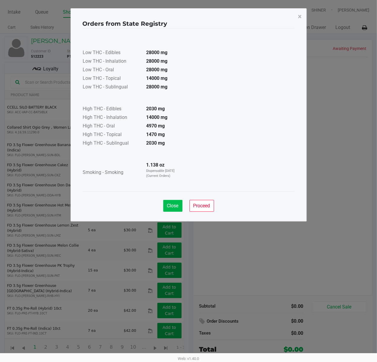
click at [176, 206] on span "Close" at bounding box center [173, 206] width 12 height 6
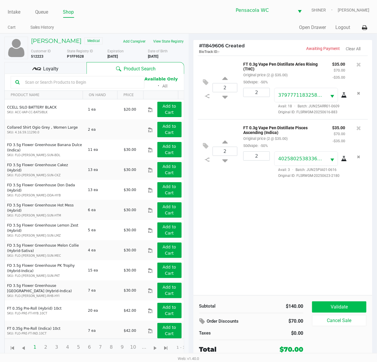
click at [354, 303] on button "Validate" at bounding box center [339, 306] width 54 height 11
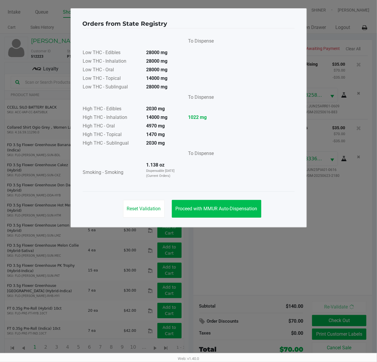
click at [246, 211] on span "Proceed with MMUR Auto-Dispensation" at bounding box center [217, 209] width 82 height 6
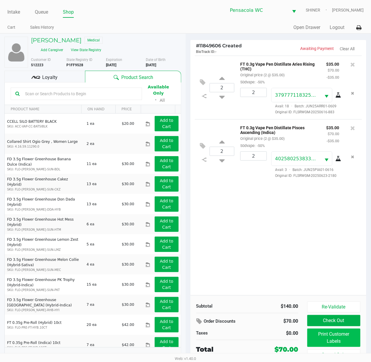
click at [335, 335] on button "Print Customer Labels" at bounding box center [334, 337] width 53 height 18
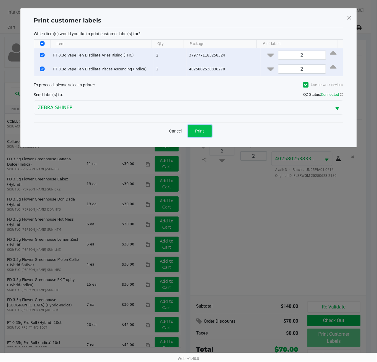
click at [205, 134] on button "Print" at bounding box center [200, 131] width 24 height 12
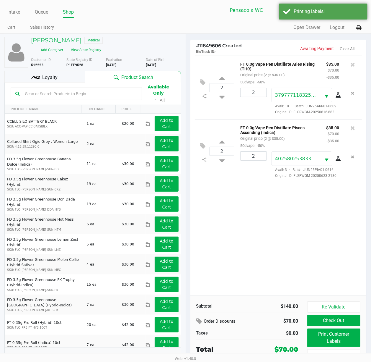
click at [56, 78] on span "Loyalty" at bounding box center [49, 77] width 15 height 7
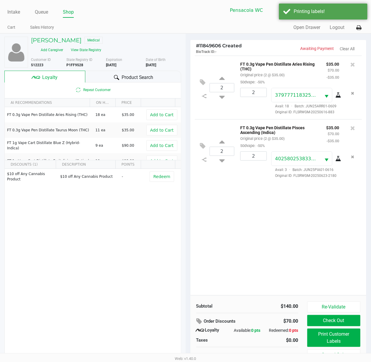
scroll to position [7, 0]
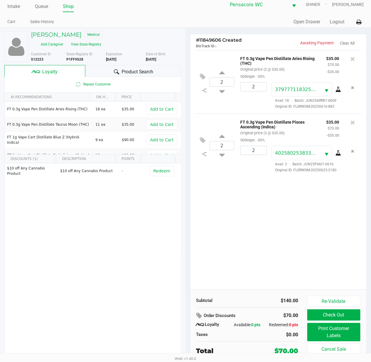
click at [158, 171] on span "Redeem" at bounding box center [162, 170] width 17 height 5
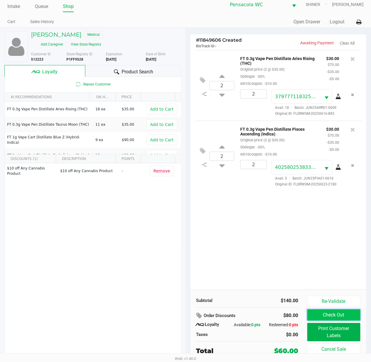
click at [345, 317] on button "Check Out" at bounding box center [334, 314] width 53 height 11
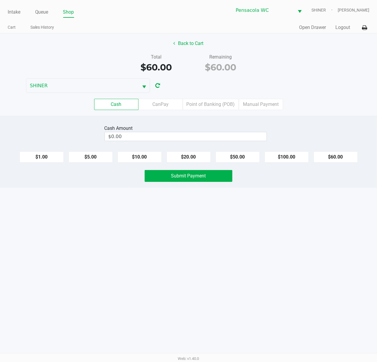
click at [349, 161] on button "$60.00" at bounding box center [336, 156] width 44 height 11
type input "$60.00"
click at [217, 180] on button "Submit Payment" at bounding box center [189, 176] width 88 height 12
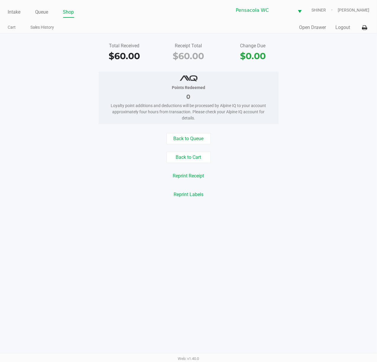
click at [345, 28] on button "Logout" at bounding box center [343, 27] width 15 height 7
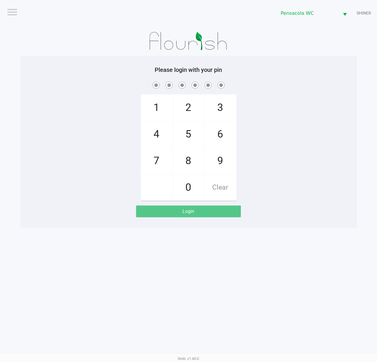
click at [286, 223] on div "Please login with your pin 1 4 7 2 5 8 0 3 6 9 Clear Login" at bounding box center [188, 142] width 337 height 172
checkbox input "true"
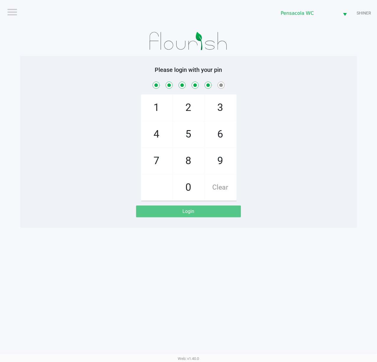
checkbox input "true"
